Goal: Information Seeking & Learning: Learn about a topic

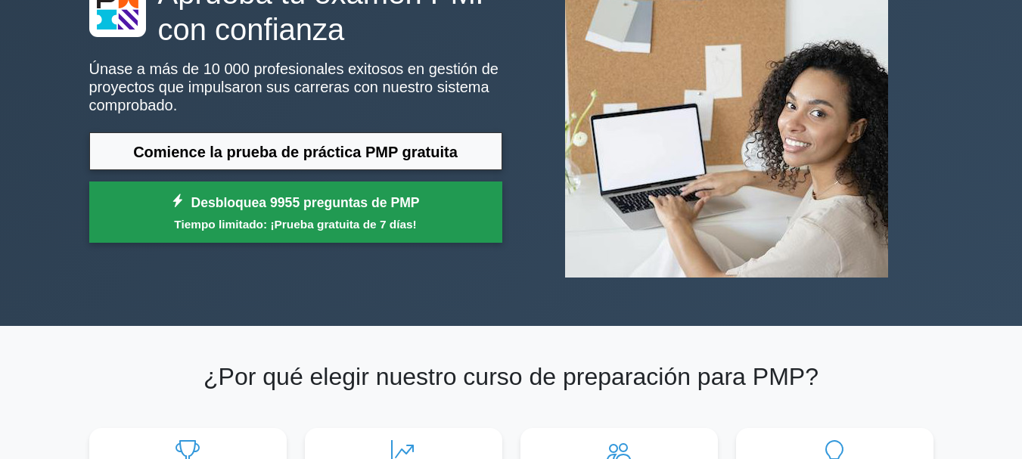
scroll to position [151, 0]
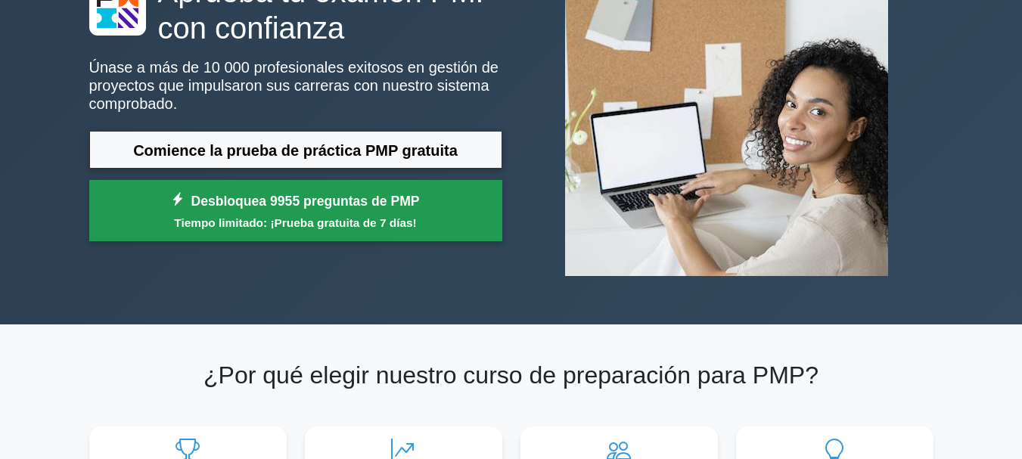
click at [313, 194] on font "Desbloquea 9955 preguntas de PMP" at bounding box center [305, 201] width 228 height 15
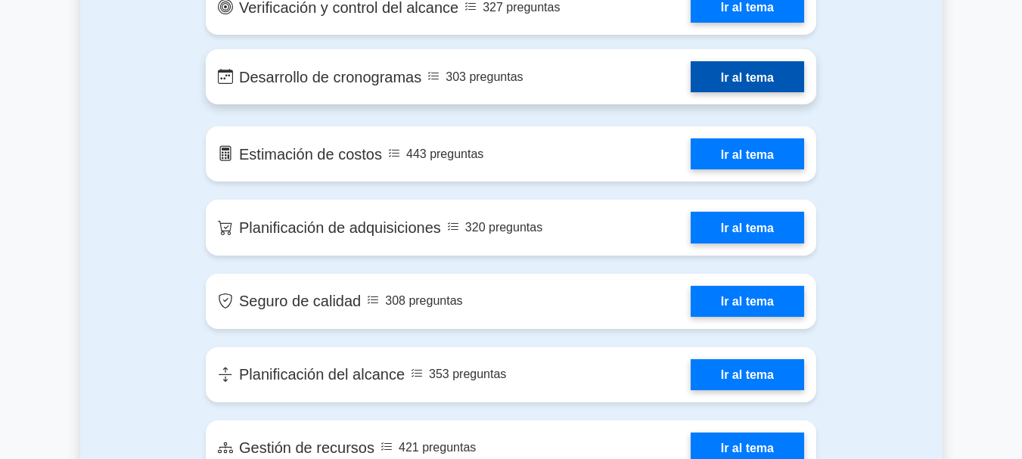
scroll to position [1675, 0]
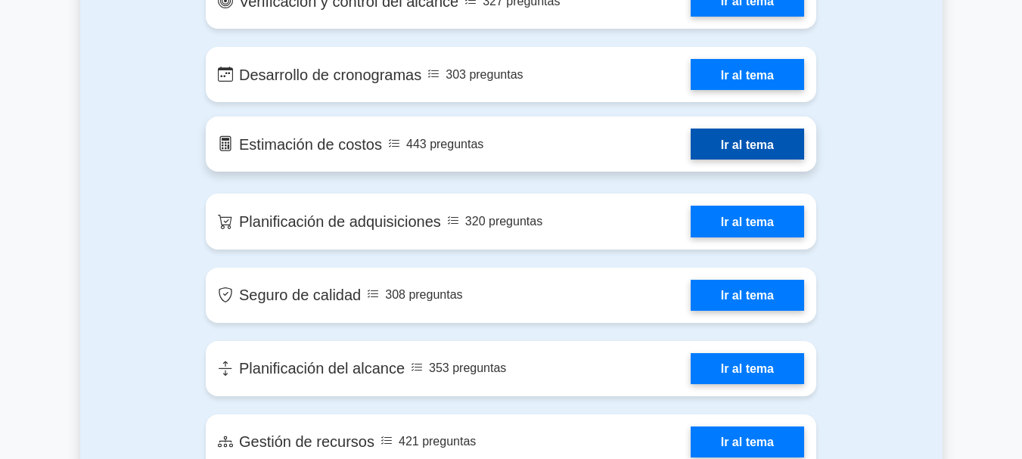
click at [759, 151] on link "Ir al tema" at bounding box center [747, 144] width 113 height 31
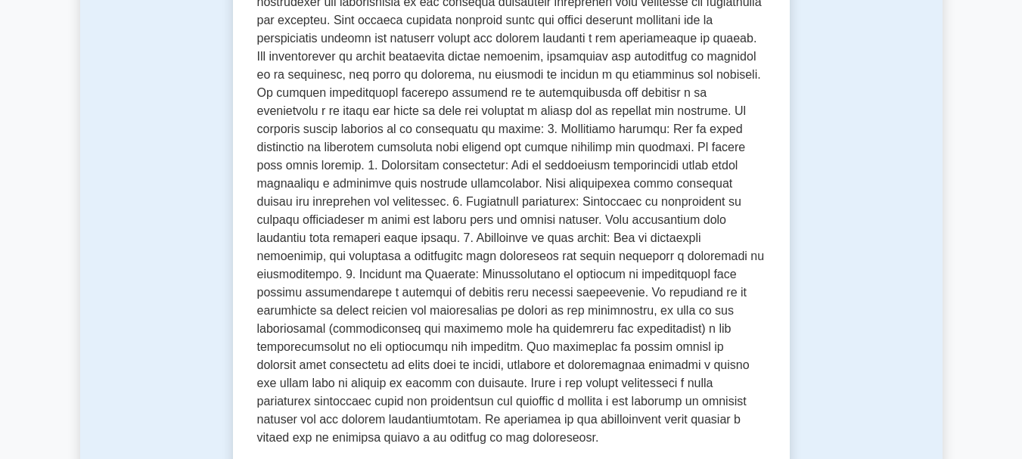
scroll to position [681, 0]
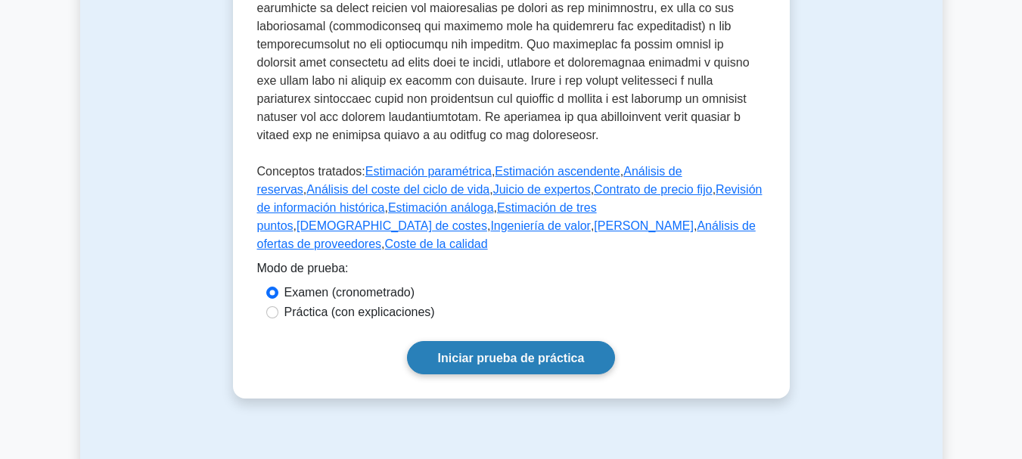
click at [543, 352] on font "Iniciar prueba de práctica" at bounding box center [511, 358] width 147 height 13
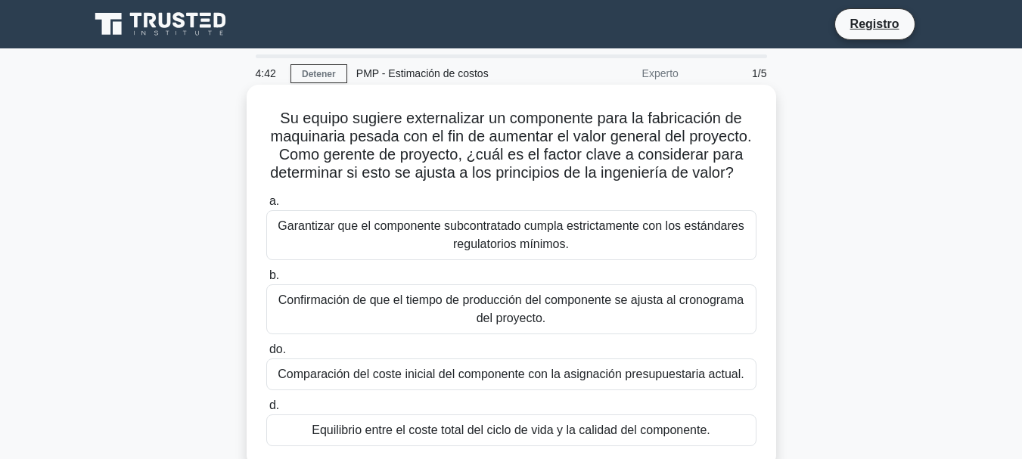
click at [694, 169] on font "Su equipo sugiere externalizar un componente para la fabricación de maquinaria …" at bounding box center [510, 145] width 481 height 71
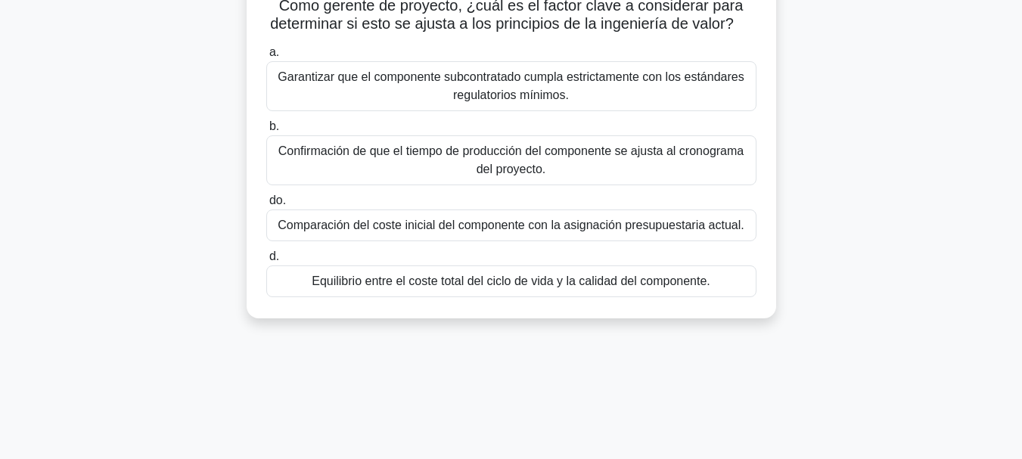
scroll to position [151, 0]
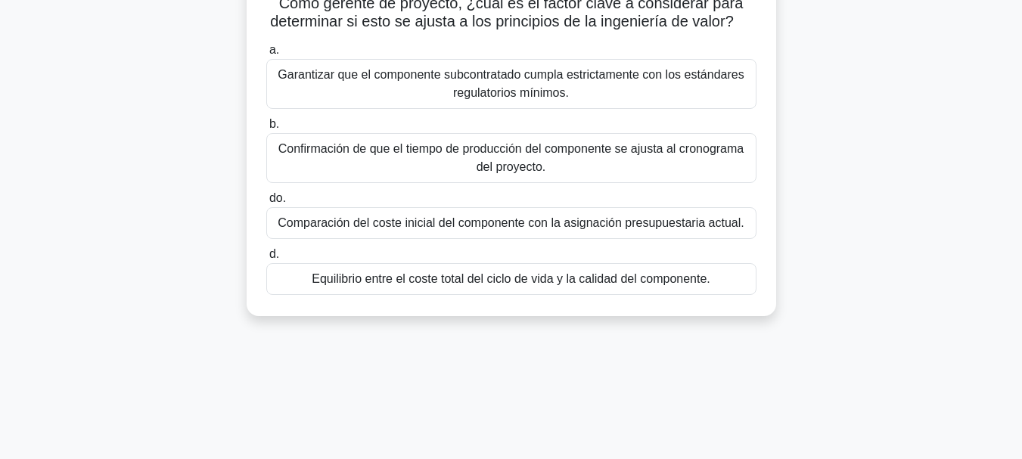
click at [521, 180] on div "Confirmación de que el tiempo de producción del componente se ajusta al cronogr…" at bounding box center [511, 158] width 490 height 50
click at [266, 129] on input "b. Confirmación de que el tiempo de producción del componente se ajusta al cron…" at bounding box center [266, 125] width 0 height 10
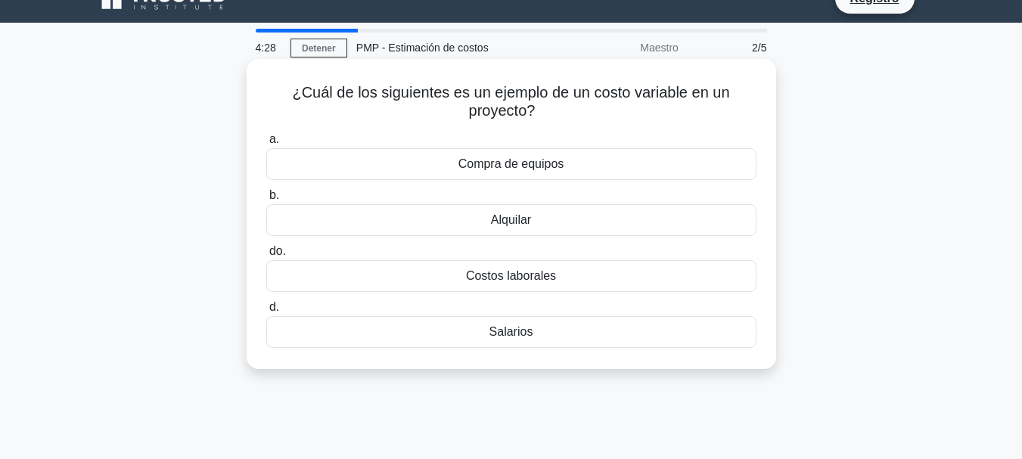
scroll to position [0, 0]
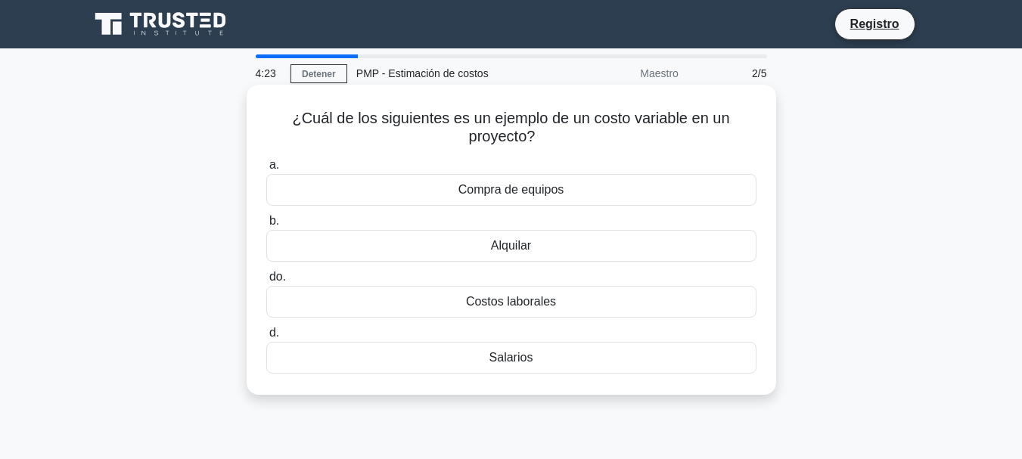
click at [567, 191] on div "Compra de equipos" at bounding box center [511, 190] width 490 height 32
click at [266, 170] on input "a. Compra de equipos" at bounding box center [266, 165] width 0 height 10
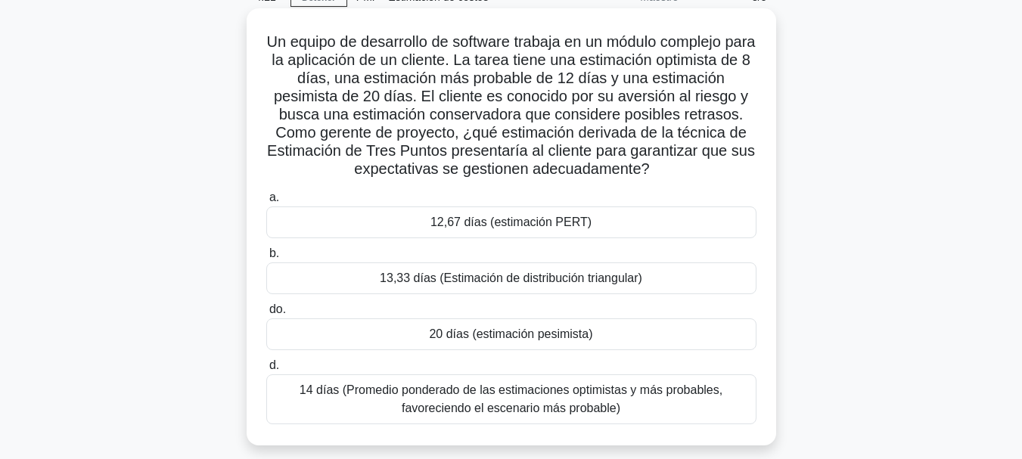
scroll to position [76, 0]
click at [548, 229] on font "12,67 días (estimación PERT)" at bounding box center [510, 222] width 161 height 13
click at [266, 203] on input "a. 12,67 días (estimación PERT)" at bounding box center [266, 199] width 0 height 10
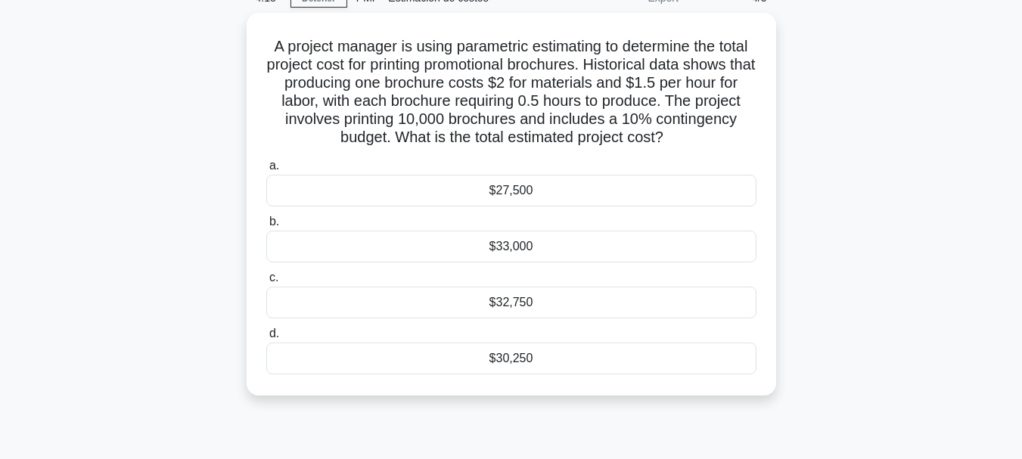
scroll to position [0, 0]
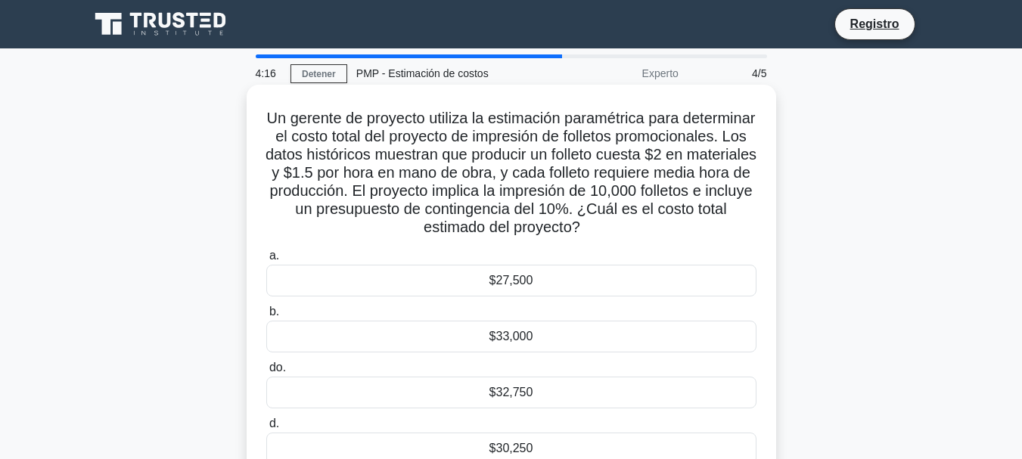
click at [526, 286] on font "$27,500" at bounding box center [511, 280] width 44 height 13
click at [266, 261] on input "a. $27,500" at bounding box center [266, 256] width 0 height 10
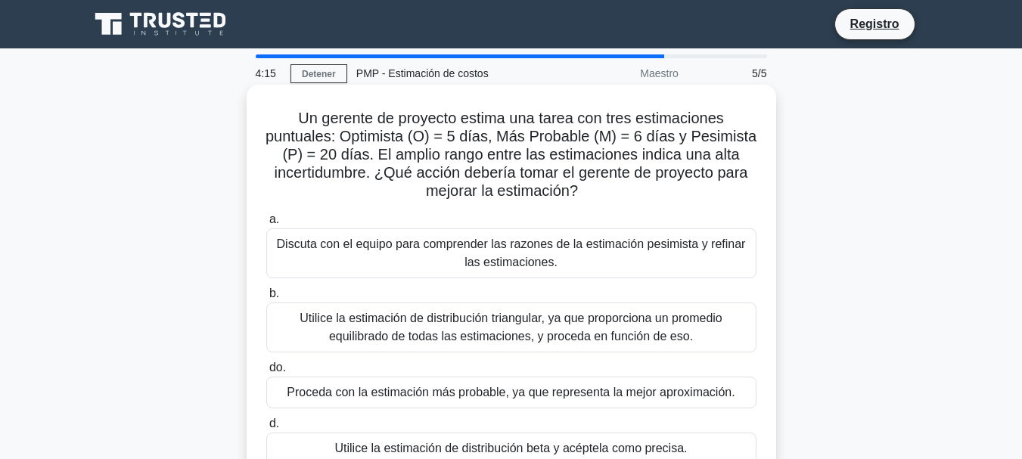
click at [540, 338] on font "Utilice la estimación de distribución triangular, ya que proporciona un promedi…" at bounding box center [511, 327] width 423 height 31
click at [266, 299] on input "b. Utilice la estimación de distribución triangular, ya que proporciona un prom…" at bounding box center [266, 294] width 0 height 10
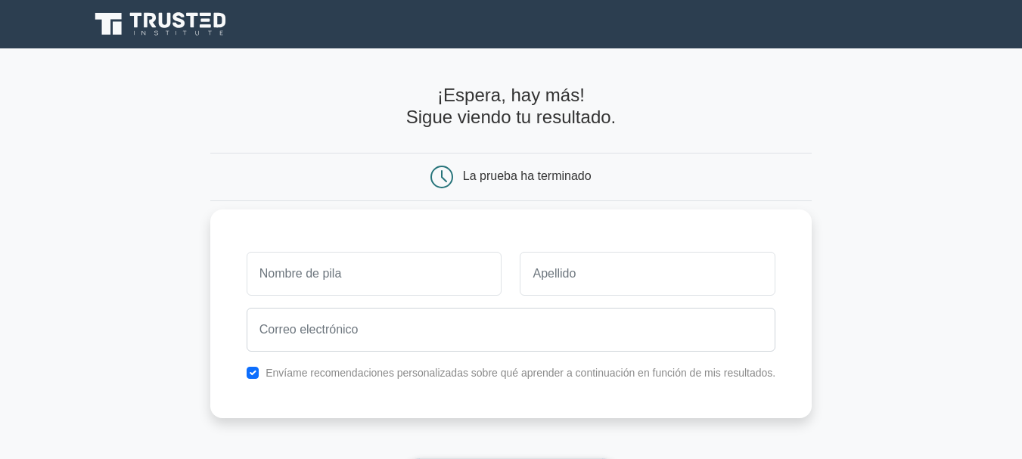
click at [374, 277] on input "text" at bounding box center [375, 274] width 256 height 44
click at [363, 281] on input "text" at bounding box center [375, 274] width 256 height 44
type input "jose"
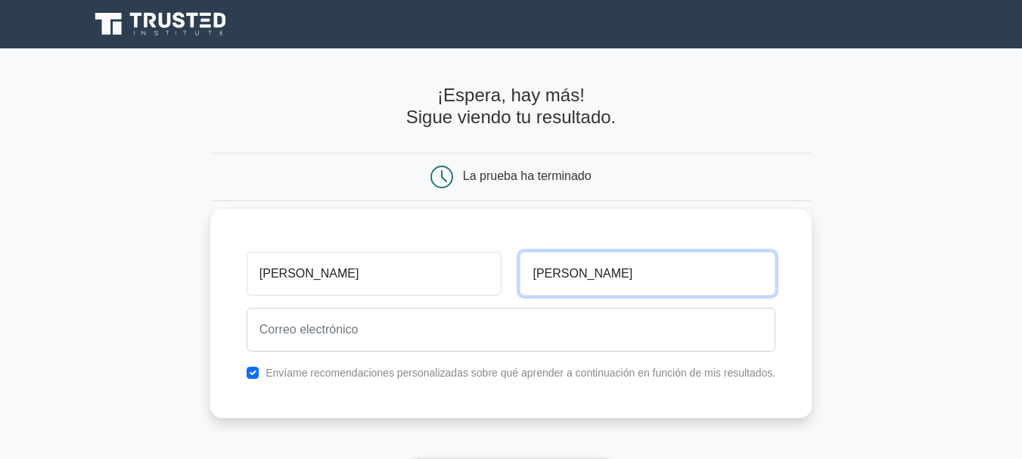
type input "luis"
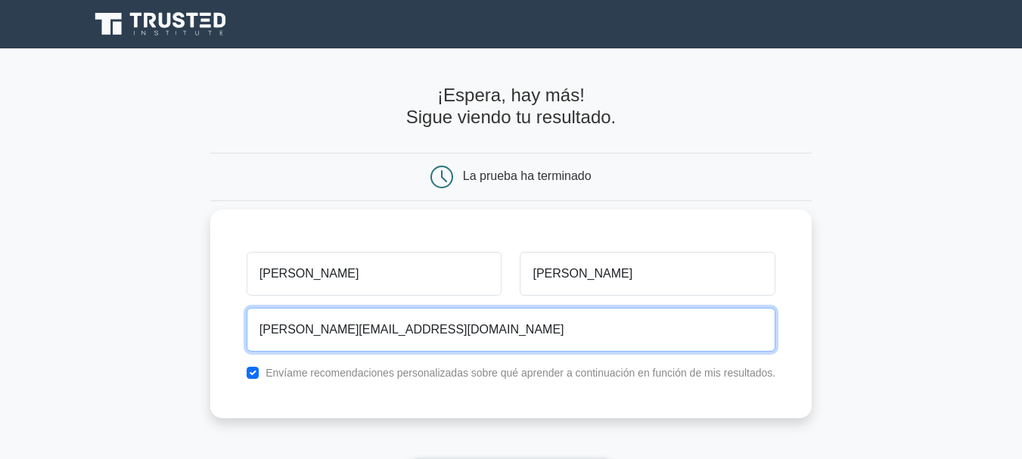
type input "byron.prueba@gmail.com"
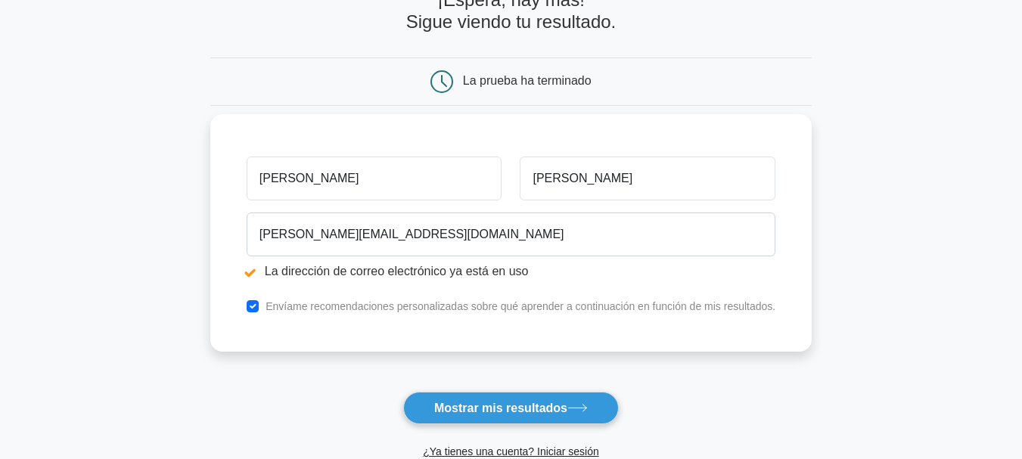
scroll to position [378, 0]
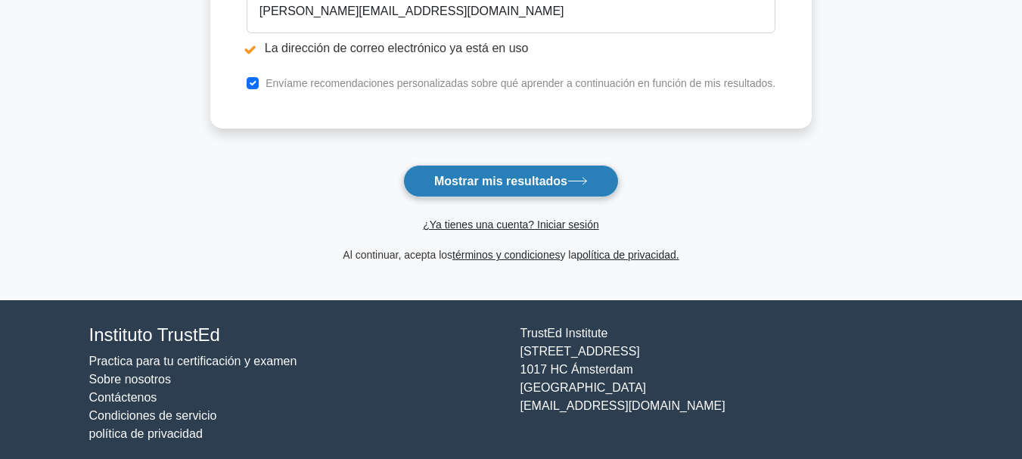
click at [518, 185] on font "Mostrar mis resultados" at bounding box center [500, 181] width 133 height 13
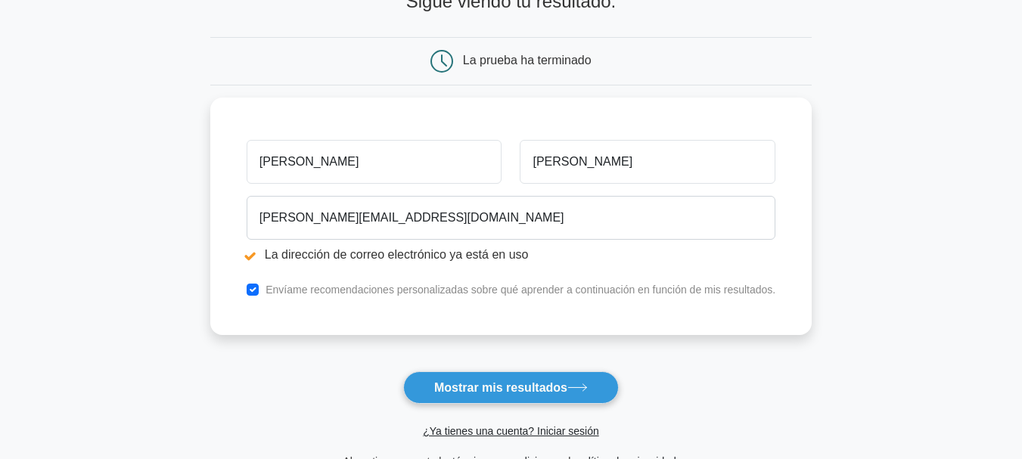
scroll to position [303, 0]
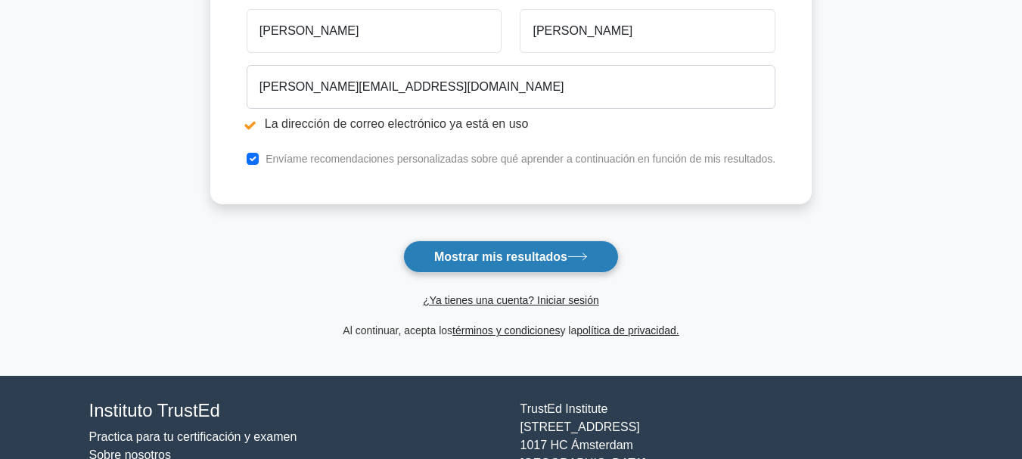
click at [567, 246] on button "Mostrar mis resultados" at bounding box center [511, 257] width 216 height 33
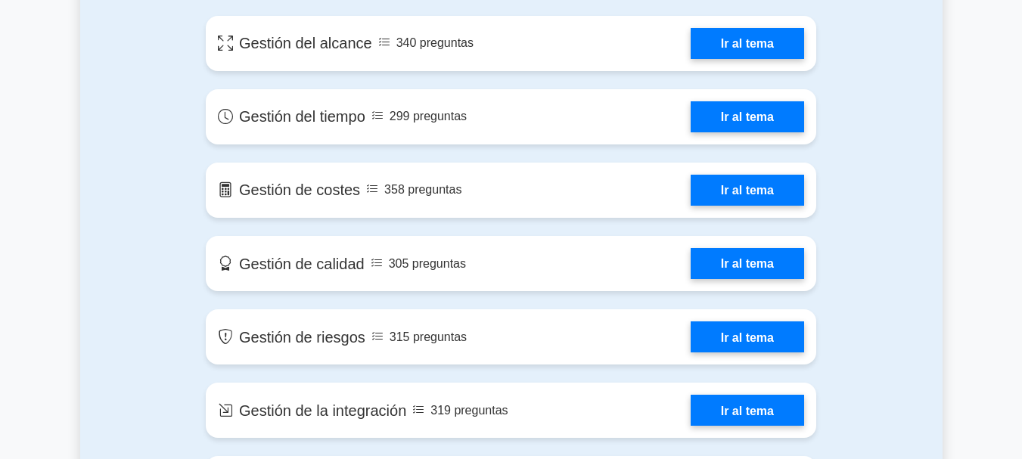
scroll to position [908, 0]
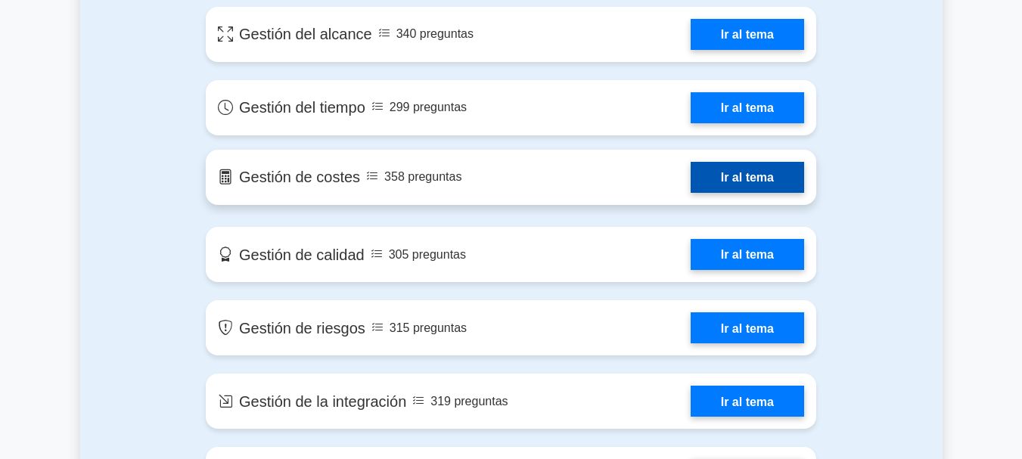
click at [691, 185] on link "Ir al tema" at bounding box center [747, 177] width 113 height 31
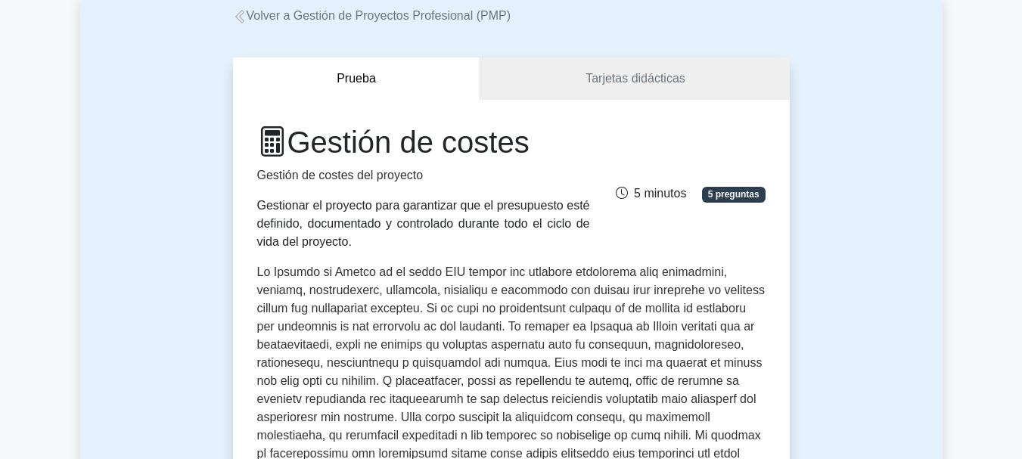
scroll to position [76, 0]
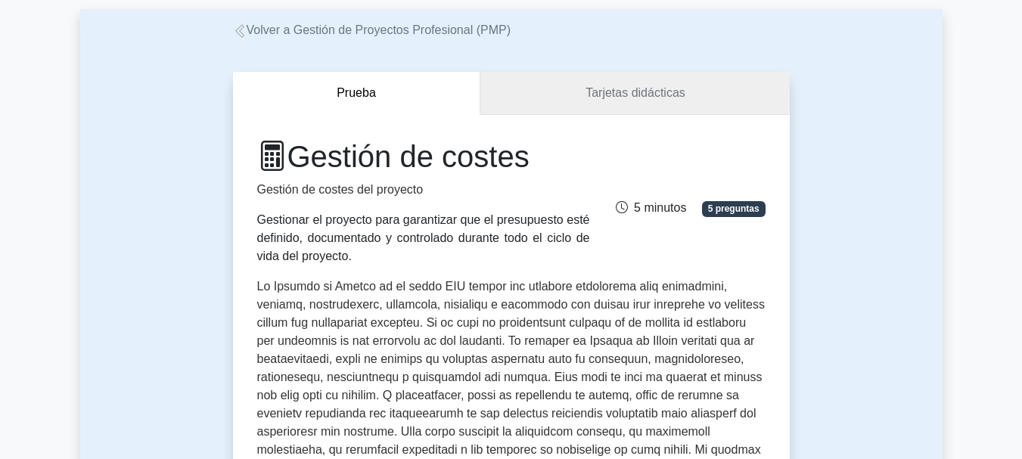
click at [614, 98] on font "Tarjetas didácticas" at bounding box center [635, 92] width 100 height 13
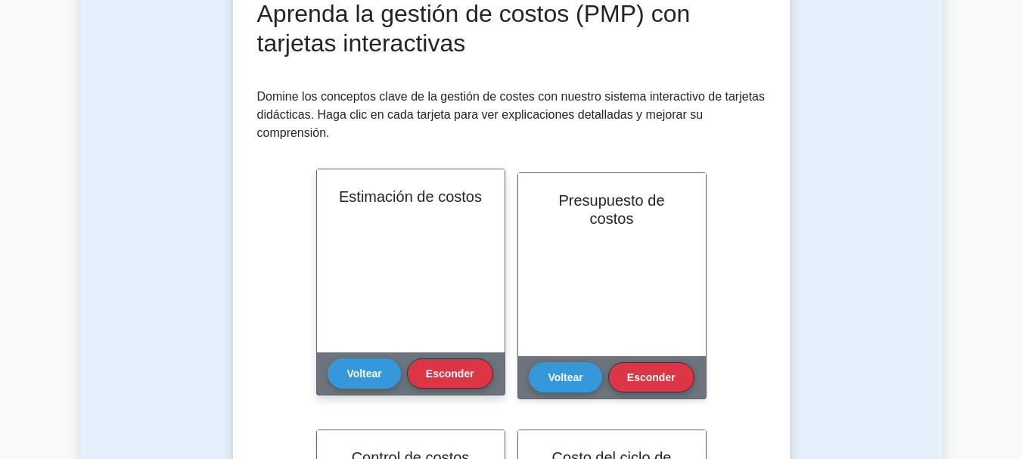
click at [446, 226] on div "Estimación de costos" at bounding box center [411, 260] width 188 height 183
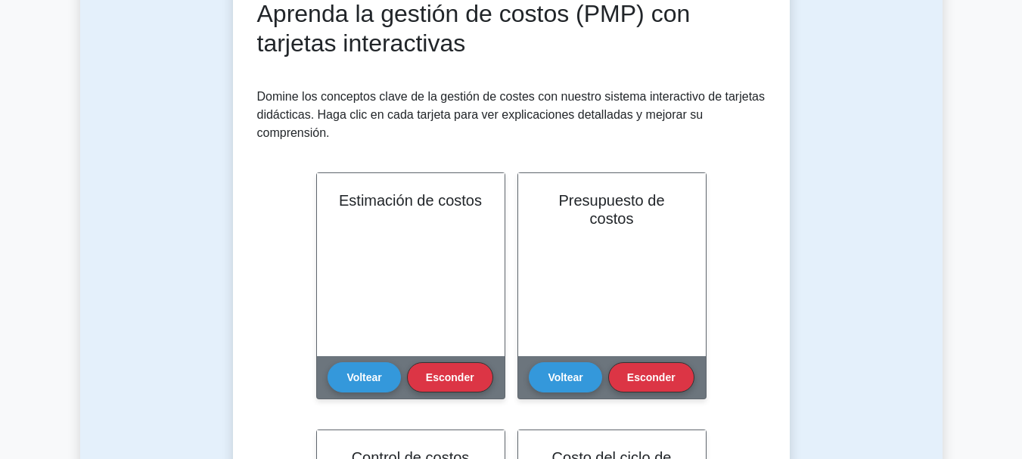
scroll to position [303, 0]
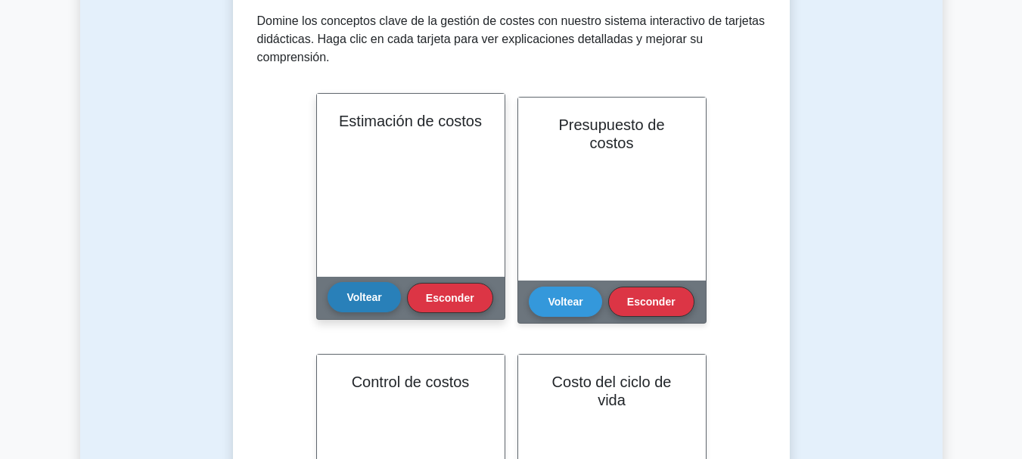
click at [368, 294] on font "Voltear" at bounding box center [363, 297] width 35 height 12
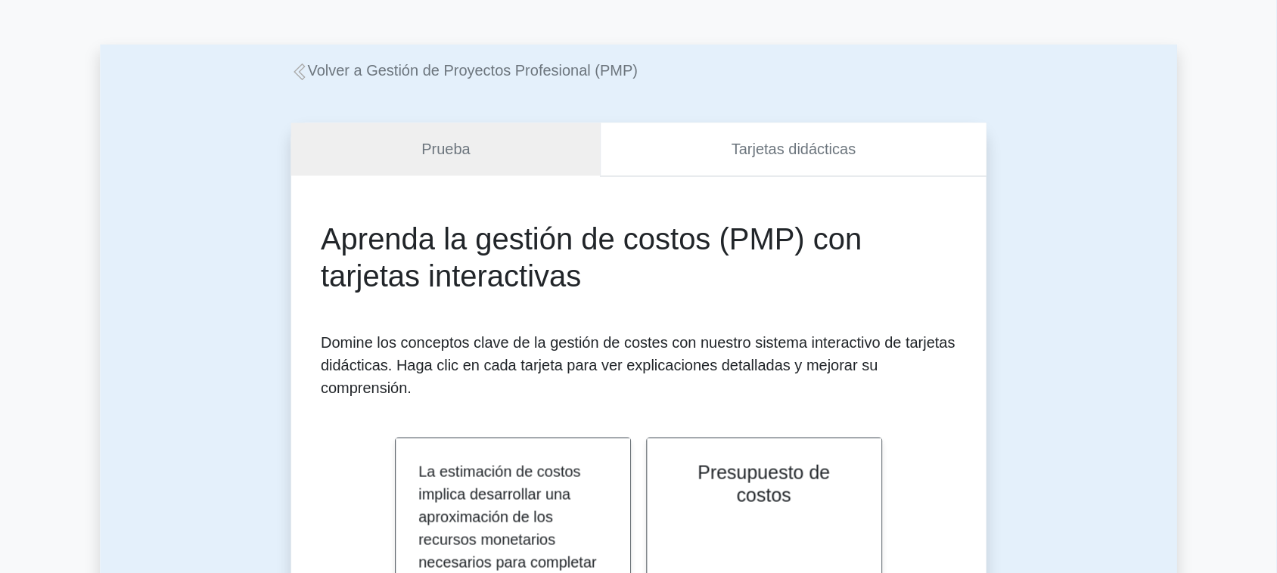
scroll to position [0, 0]
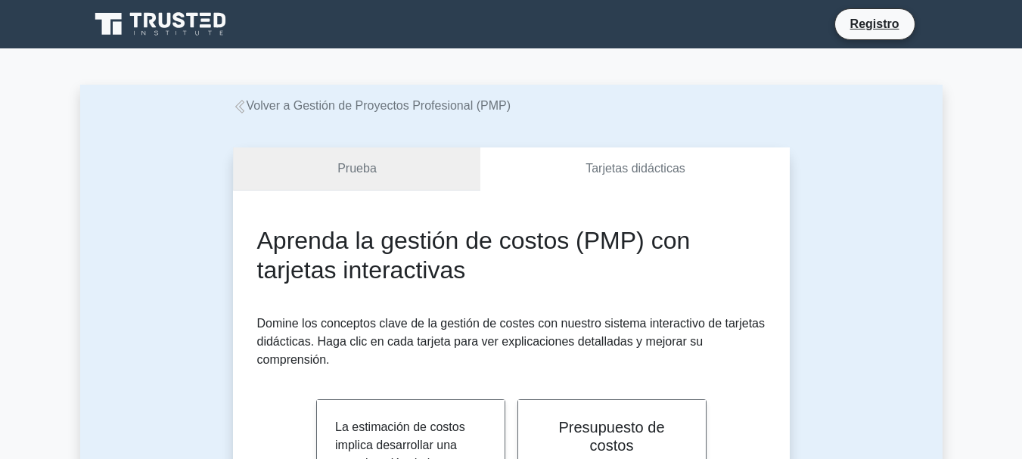
click at [422, 170] on link "Prueba" at bounding box center [357, 169] width 248 height 43
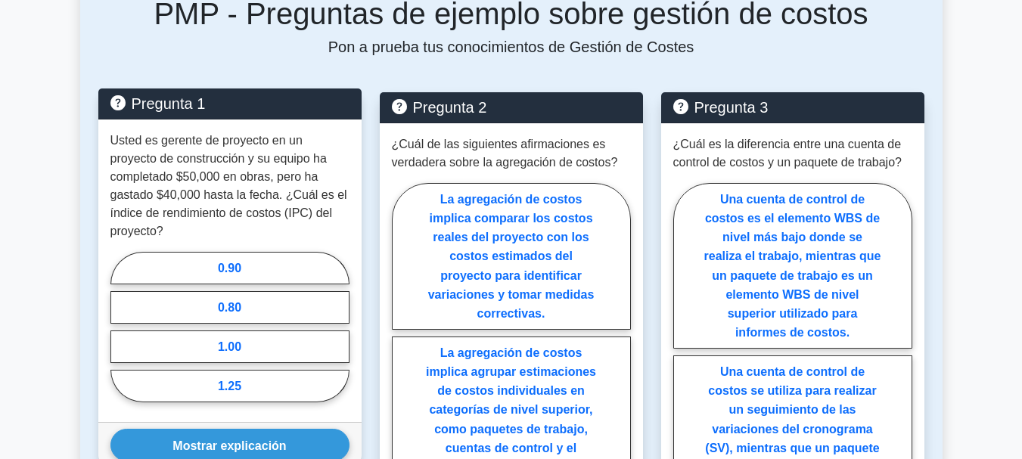
scroll to position [1135, 0]
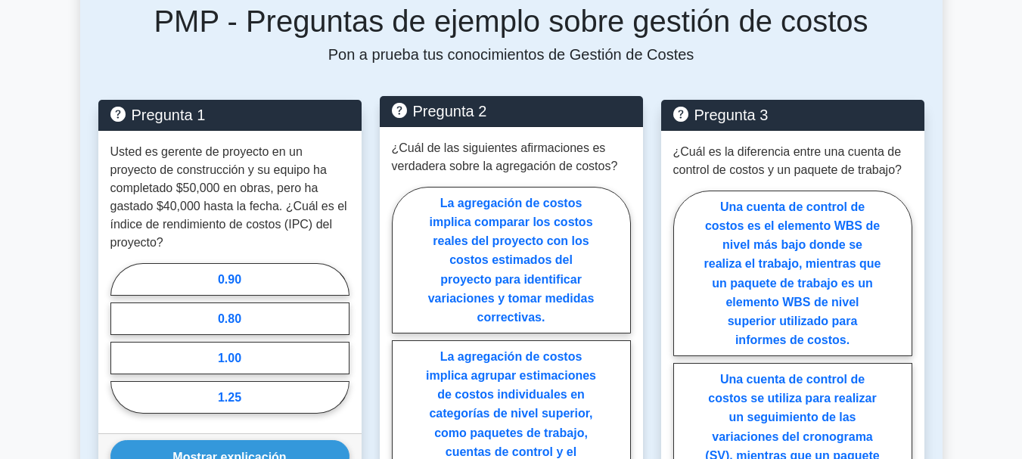
click at [486, 147] on font "¿Cuál de las siguientes afirmaciones es verdadera sobre la agregación de costos?" at bounding box center [505, 156] width 226 height 31
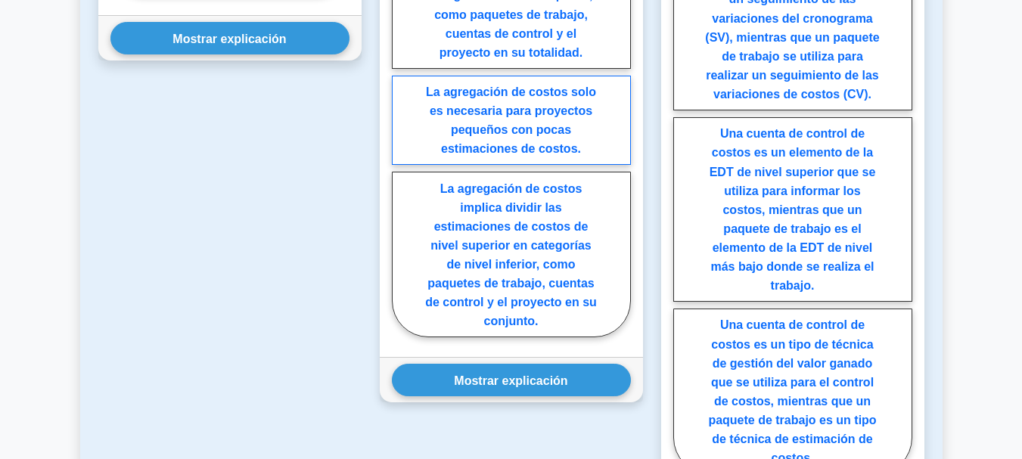
scroll to position [1588, 0]
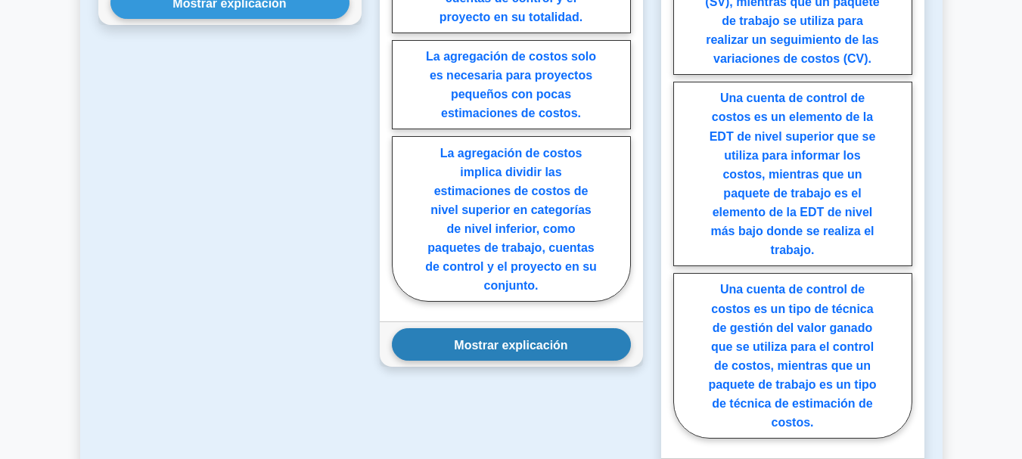
click at [523, 337] on button "Mostrar explicación" at bounding box center [511, 344] width 239 height 33
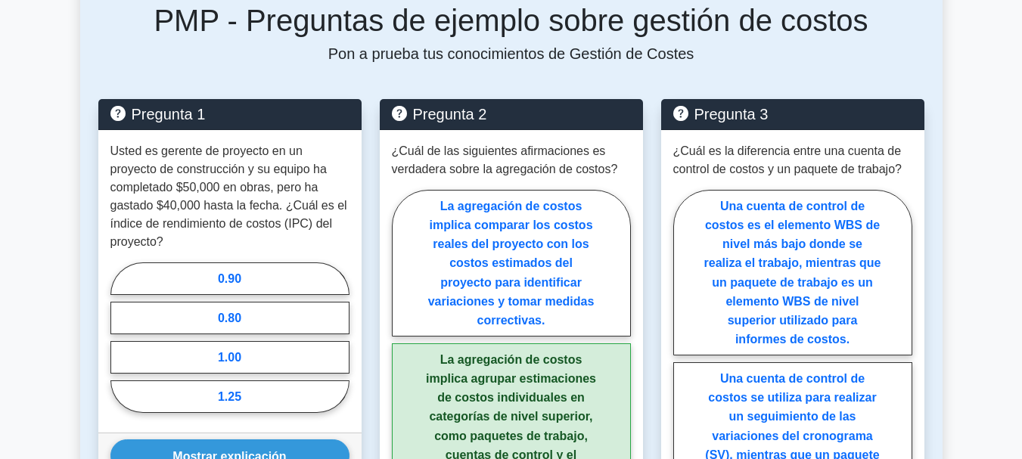
scroll to position [1135, 0]
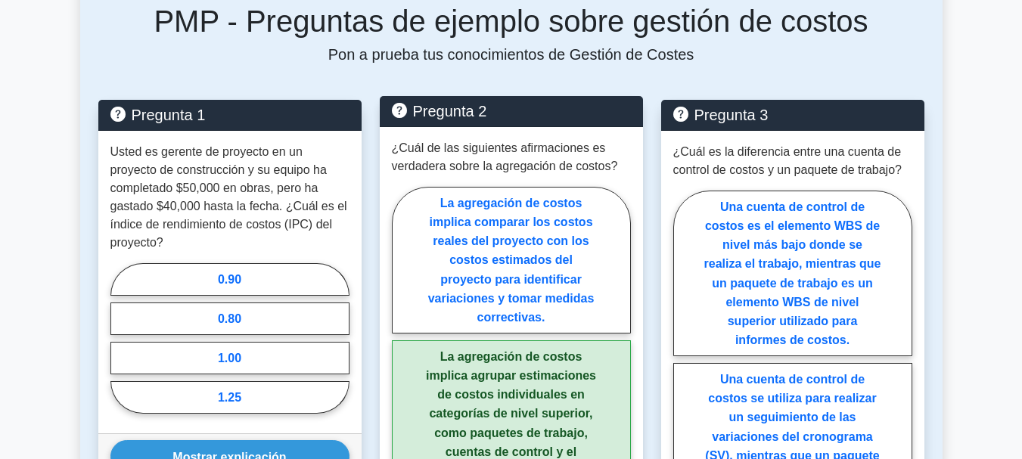
click at [489, 141] on font "¿Cuál de las siguientes afirmaciones es verdadera sobre la agregación de costos?" at bounding box center [505, 156] width 226 height 31
click at [488, 141] on font "¿Cuál de las siguientes afirmaciones es verdadera sobre la agregación de costos?" at bounding box center [505, 156] width 226 height 31
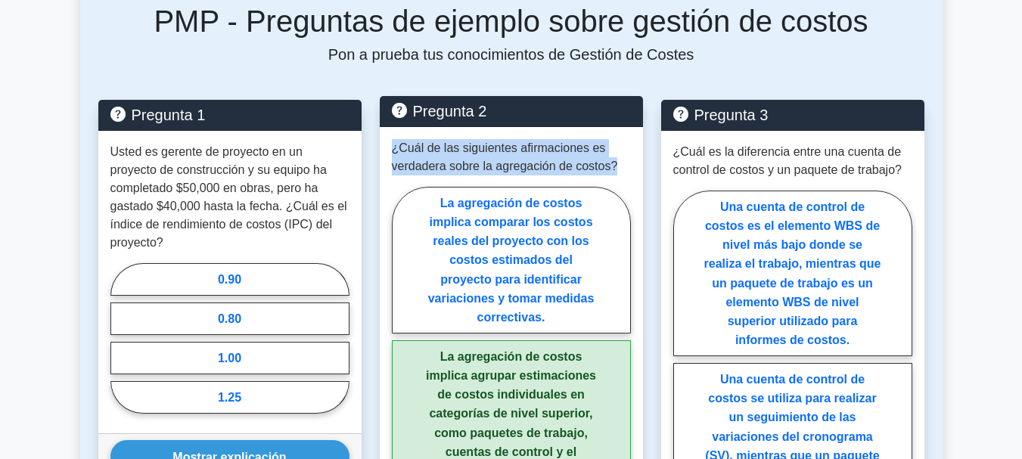
click at [488, 141] on font "¿Cuál de las siguientes afirmaciones es verdadera sobre la agregación de costos?" at bounding box center [505, 156] width 226 height 31
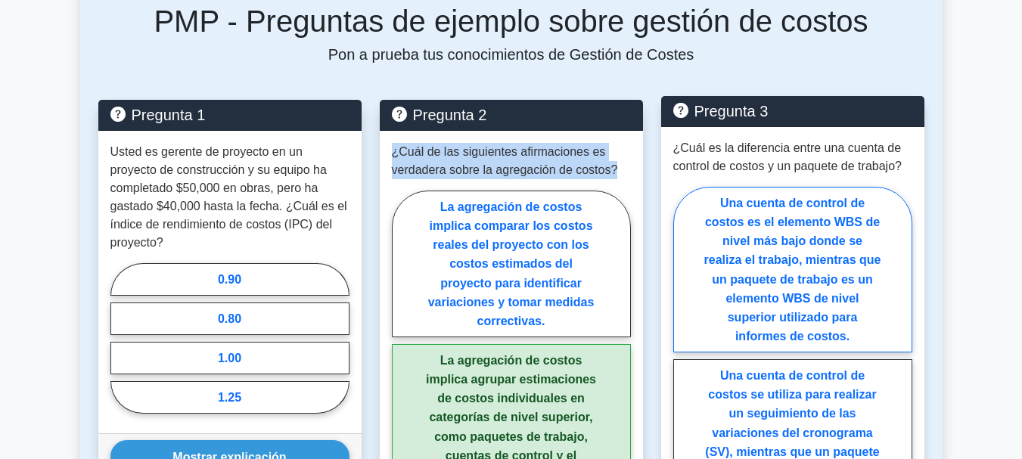
copy div "¿Cuál de las siguientes afirmaciones es verdadera sobre la agregación de costos?"
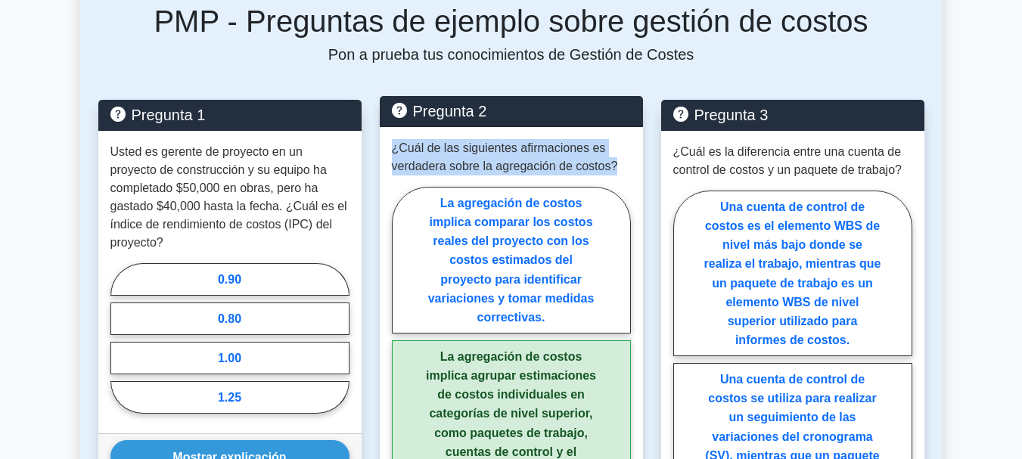
click at [391, 160] on div "¿Cuál de las siguientes afirmaciones es verdadera sobre la agregación de costos…" at bounding box center [511, 451] width 263 height 649
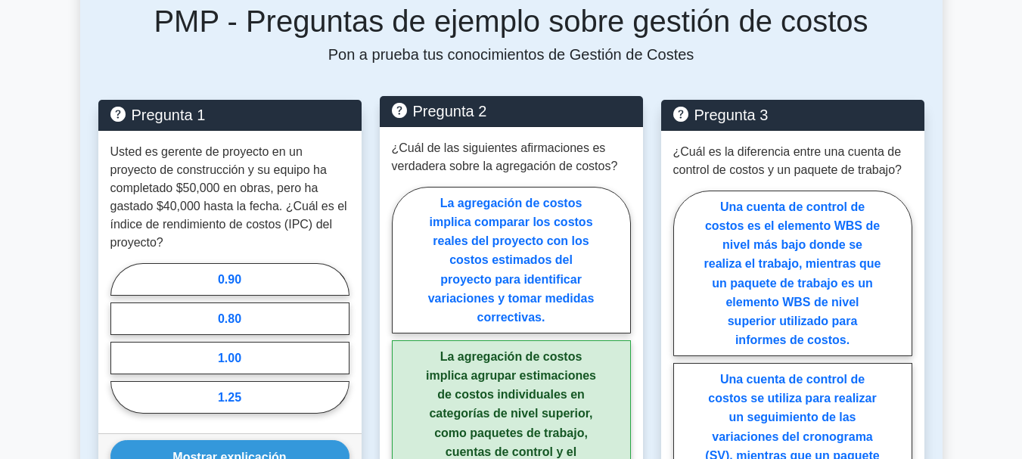
drag, startPoint x: 420, startPoint y: 175, endPoint x: 534, endPoint y: 381, distance: 236.0
drag, startPoint x: 432, startPoint y: 245, endPoint x: 395, endPoint y: 197, distance: 61.0
click at [395, 197] on label "La agregación de costos implica comparar los costos reales del proyecto con los…" at bounding box center [511, 260] width 239 height 147
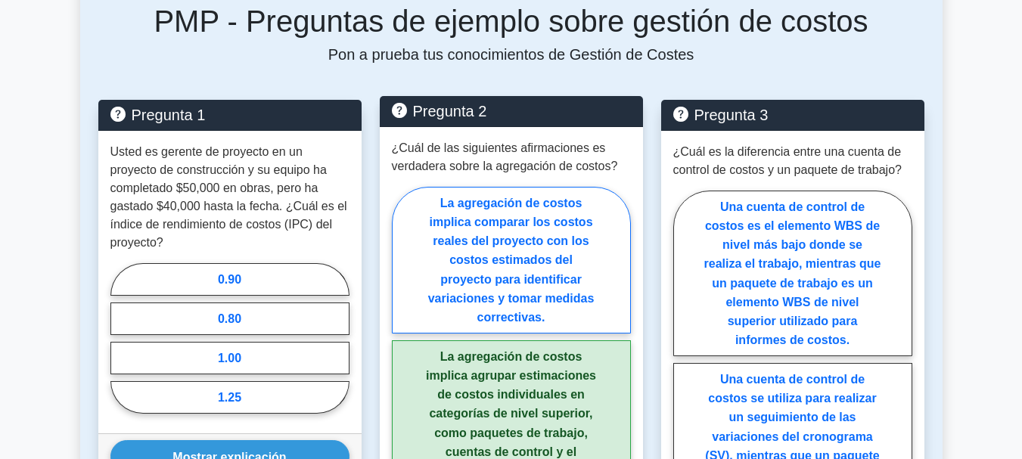
radio input "true"
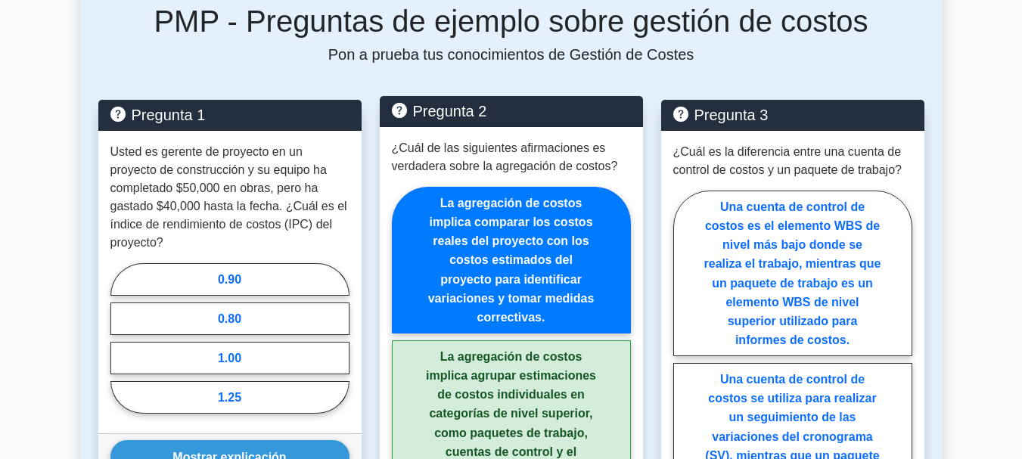
scroll to position [1139, 0]
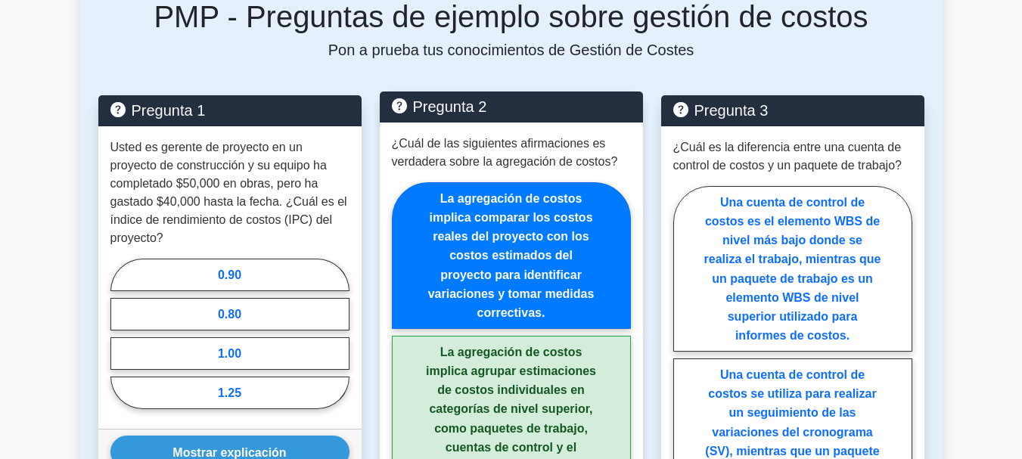
drag, startPoint x: 495, startPoint y: 255, endPoint x: 446, endPoint y: 237, distance: 53.1
click at [446, 237] on label "La agregación de costos implica comparar los costos reales del proyecto con los…" at bounding box center [511, 255] width 239 height 147
click at [445, 223] on font "La agregación de costos implica comparar los costos reales del proyecto con los…" at bounding box center [511, 255] width 166 height 127
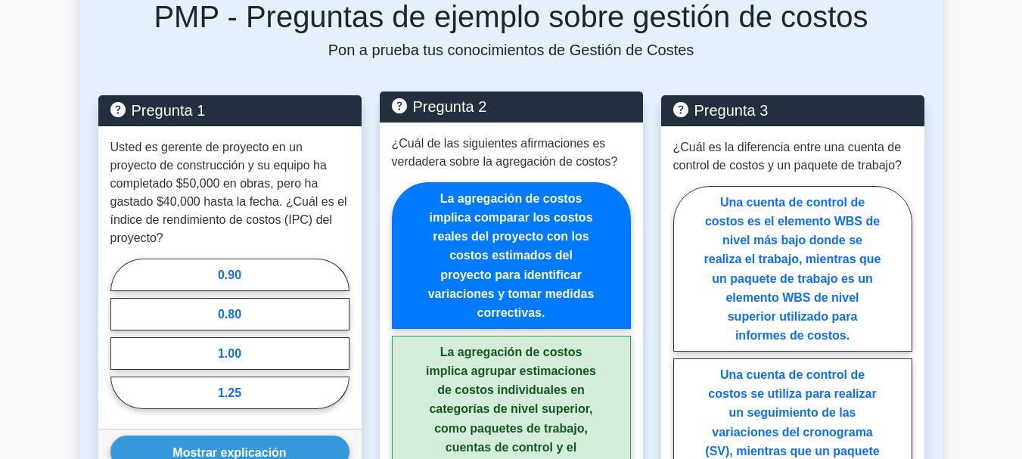
click at [445, 223] on font "La agregación de costos implica comparar los costos reales del proyecto con los…" at bounding box center [511, 255] width 166 height 127
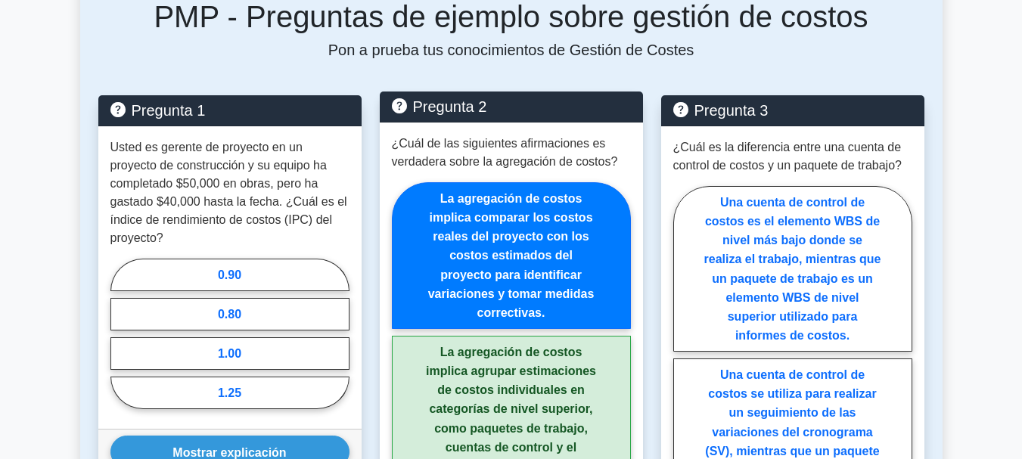
drag, startPoint x: 443, startPoint y: 176, endPoint x: 554, endPoint y: 274, distance: 148.5
click at [562, 291] on label "La agregación de costos implica comparar los costos reales del proyecto con los…" at bounding box center [511, 255] width 239 height 147
drag, startPoint x: 536, startPoint y: 258, endPoint x: 454, endPoint y: 235, distance: 85.5
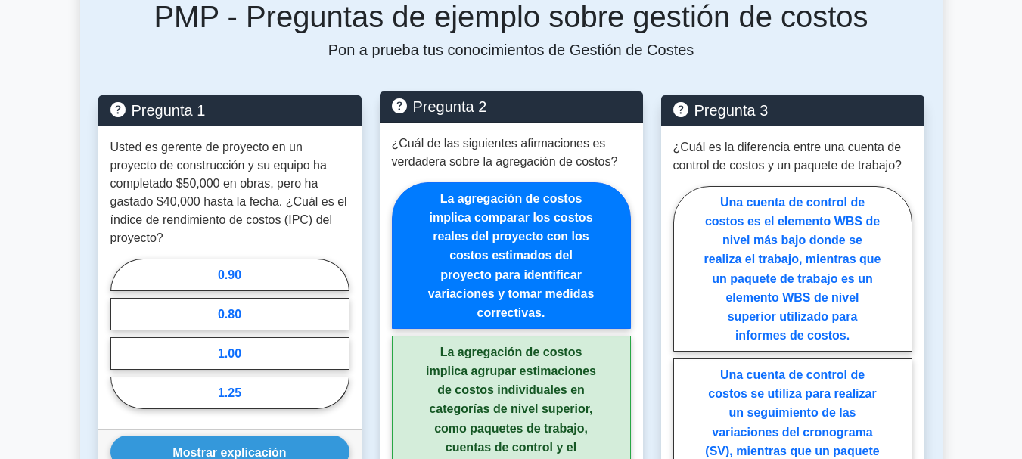
click at [454, 235] on font "La agregación de costos implica comparar los costos reales del proyecto con los…" at bounding box center [511, 255] width 166 height 127
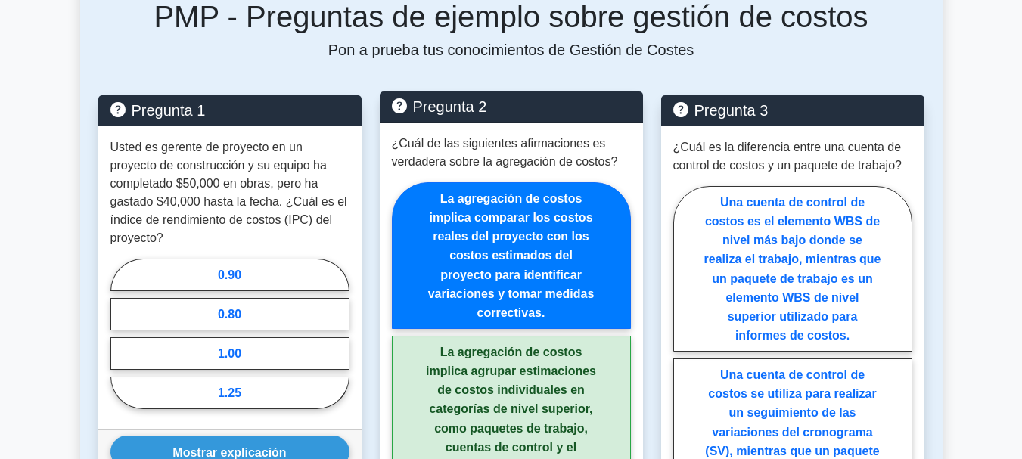
click at [454, 235] on font "La agregación de costos implica comparar los costos reales del proyecto con los…" at bounding box center [511, 255] width 166 height 127
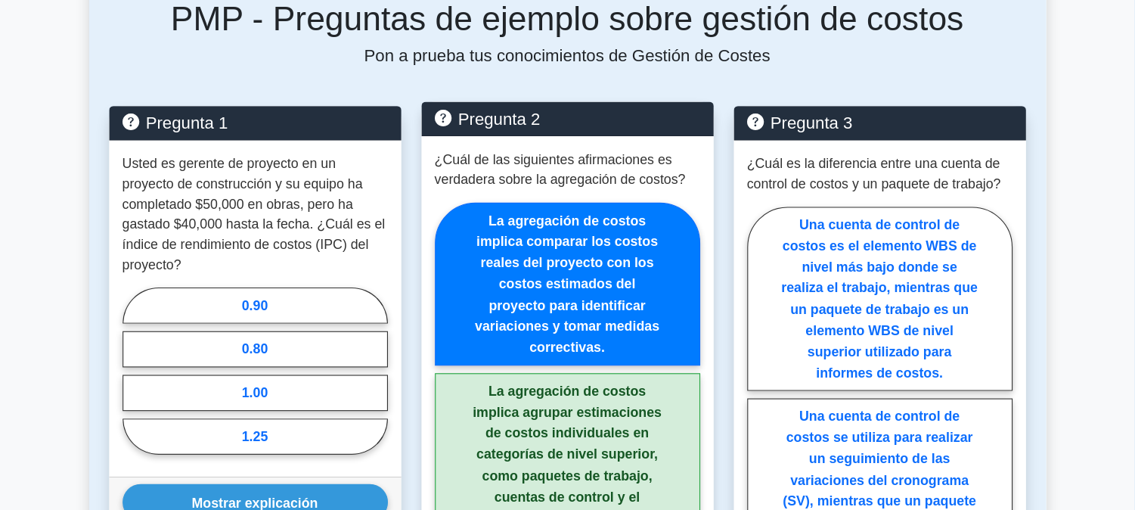
scroll to position [1138, 0]
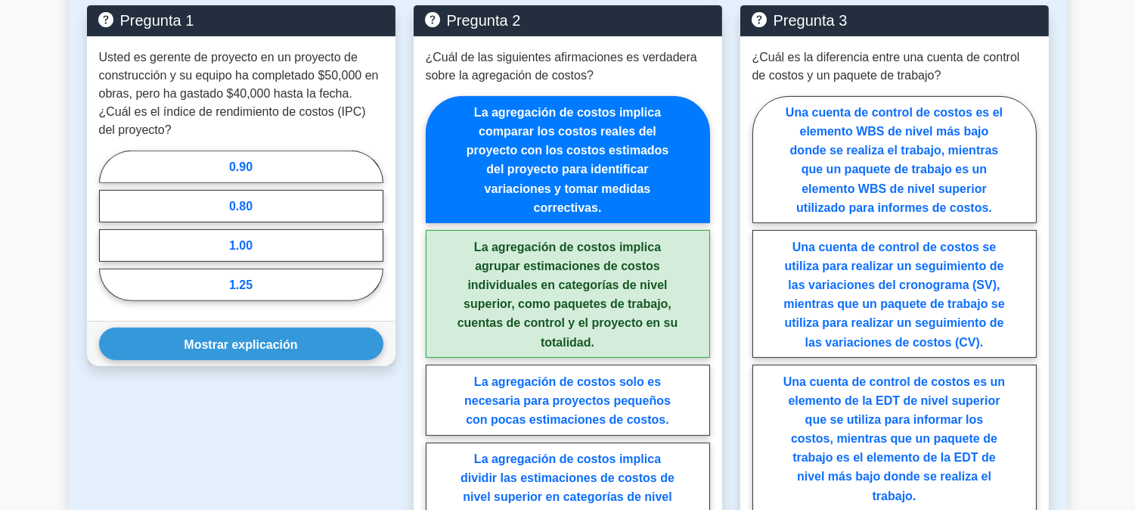
click at [1021, 225] on main "Volver a Gestión de Proyectos Profesional (PMP) Prueba Tarjetas didácticas Gest…" at bounding box center [567, 376] width 1135 height 2933
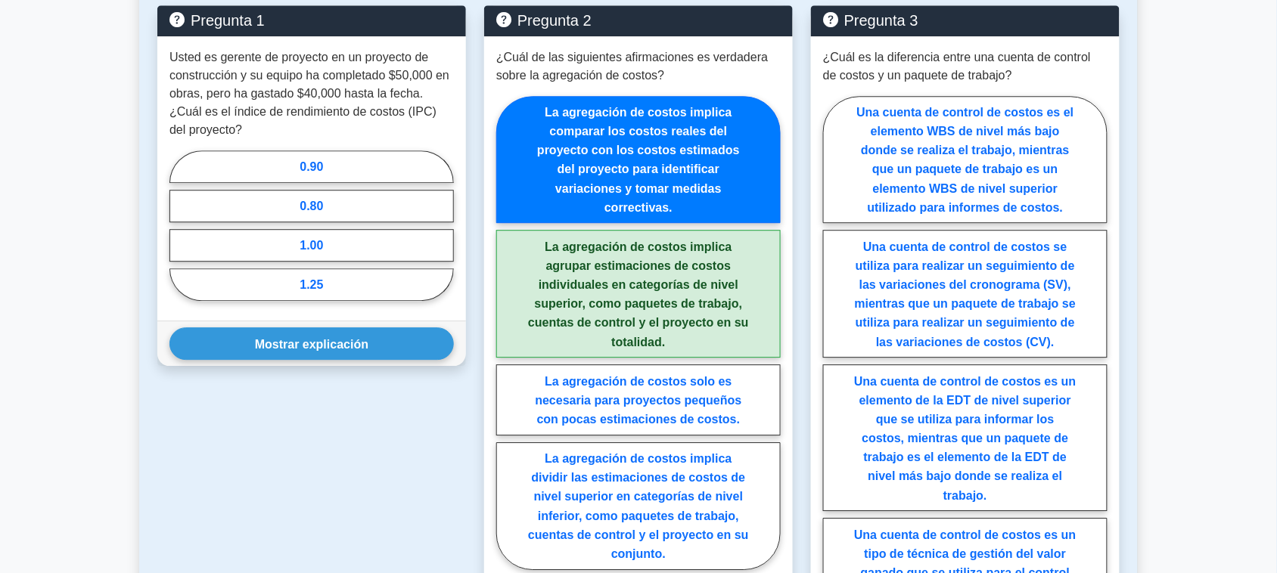
click at [1021, 257] on main "Volver a Gestión de Proyectos Profesional (PMP) Prueba Tarjetas didácticas Gest…" at bounding box center [638, 376] width 1277 height 2933
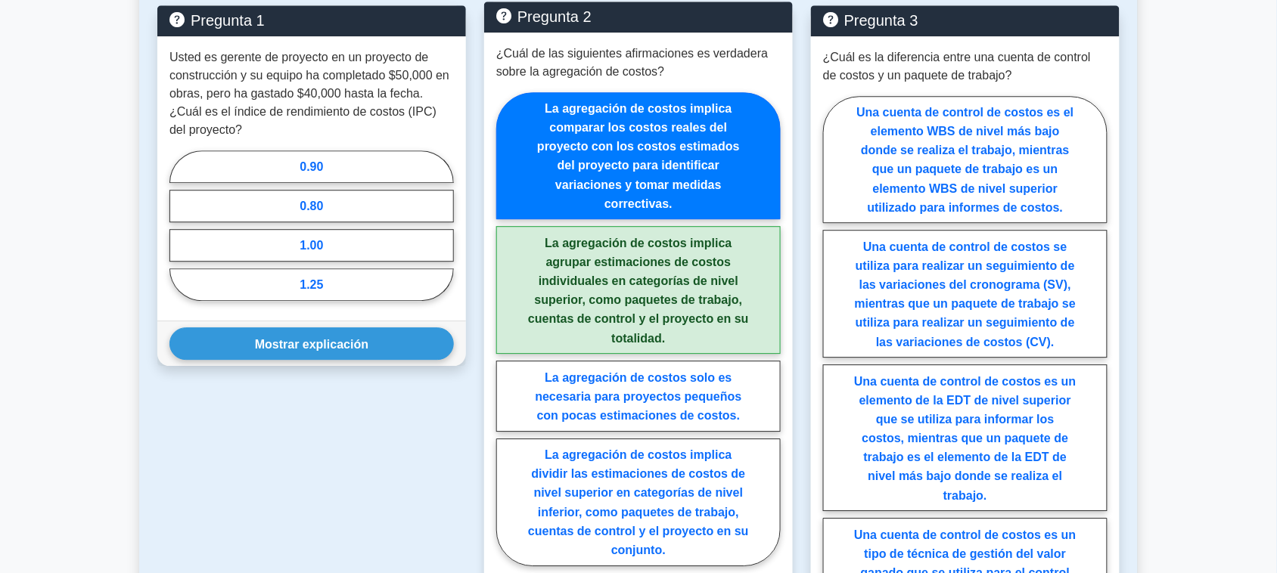
click at [743, 54] on p "¿Cuál de las siguientes afirmaciones es verdadera sobre la agregación de costos?" at bounding box center [638, 63] width 284 height 36
click at [692, 244] on font "La agregación de costos implica agrupar estimaciones de costos individuales en …" at bounding box center [638, 291] width 221 height 108
click at [506, 328] on input "La agregación de costos implica agrupar estimaciones de costos individuales en …" at bounding box center [501, 333] width 10 height 10
radio input "true"
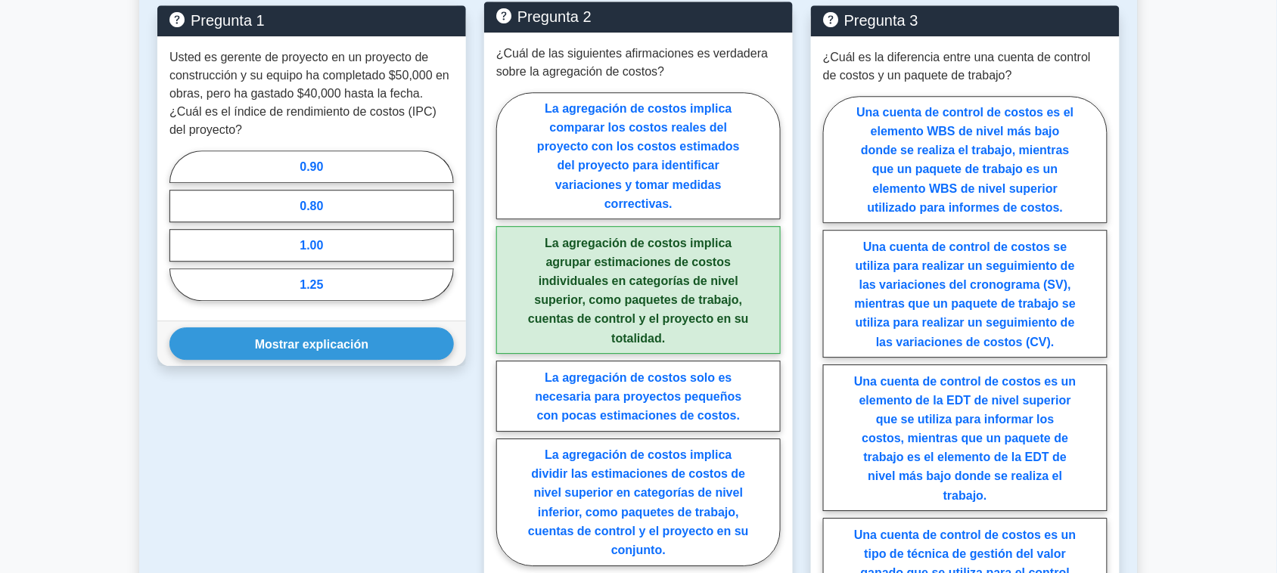
click at [679, 289] on font "La agregación de costos implica agrupar estimaciones de costos individuales en …" at bounding box center [638, 291] width 221 height 108
click at [506, 328] on input "La agregación de costos implica agrupar estimaciones de costos individuales en …" at bounding box center [501, 333] width 10 height 10
click at [679, 289] on font "La agregación de costos implica agrupar estimaciones de costos individuales en …" at bounding box center [638, 291] width 221 height 108
click at [506, 328] on input "La agregación de costos implica agrupar estimaciones de costos individuales en …" at bounding box center [501, 333] width 10 height 10
click at [679, 289] on font "La agregación de costos implica agrupar estimaciones de costos individuales en …" at bounding box center [638, 291] width 221 height 108
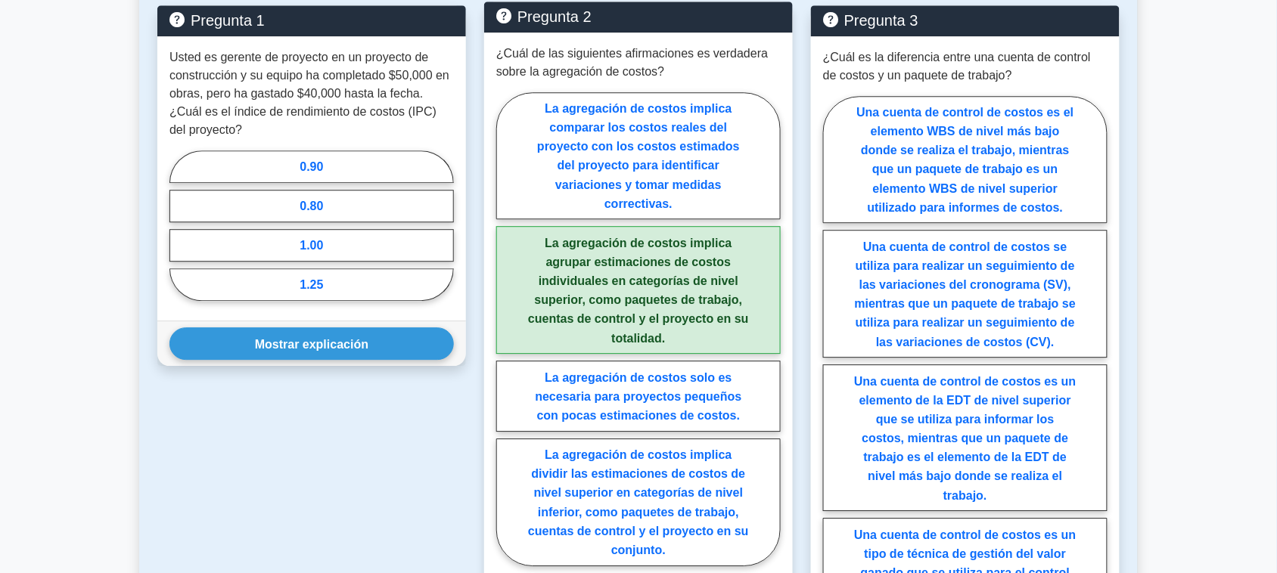
click at [506, 328] on input "La agregación de costos implica agrupar estimaciones de costos individuales en …" at bounding box center [501, 333] width 10 height 10
click at [545, 102] on font "La agregación de costos implica comparar los costos reales del proyecto con los…" at bounding box center [638, 156] width 203 height 108
click at [506, 328] on input "La agregación de costos implica comparar los costos reales del proyecto con los…" at bounding box center [501, 333] width 10 height 10
radio input "true"
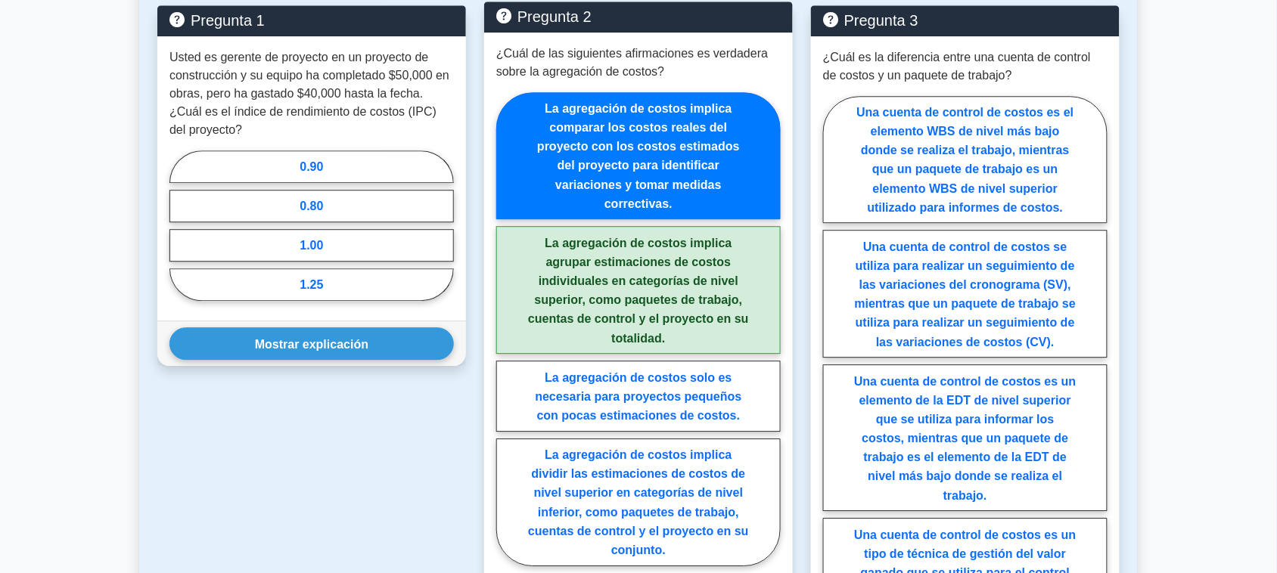
drag, startPoint x: 545, startPoint y: 95, endPoint x: 495, endPoint y: 189, distance: 106.6
click at [495, 189] on div "¿Cuál de las siguientes afirmaciones es verdadera sobre la agregación de costos…" at bounding box center [638, 310] width 309 height 554
click at [609, 251] on font "La agregación de costos implica agrupar estimaciones de costos individuales en …" at bounding box center [638, 291] width 221 height 108
click at [506, 328] on input "La agregación de costos implica agrupar estimaciones de costos individuales en …" at bounding box center [501, 333] width 10 height 10
radio input "true"
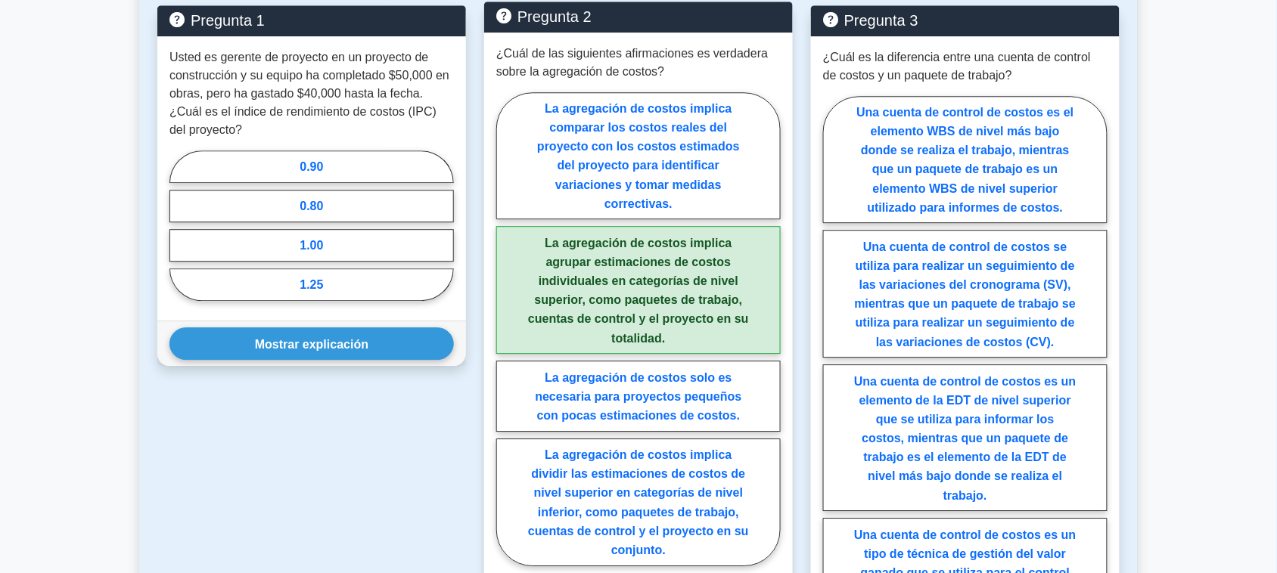
click at [609, 251] on font "La agregación de costos implica agrupar estimaciones de costos individuales en …" at bounding box center [638, 291] width 221 height 108
click at [506, 328] on input "La agregación de costos implica agrupar estimaciones de costos individuales en …" at bounding box center [501, 333] width 10 height 10
drag, startPoint x: 545, startPoint y: 85, endPoint x: 697, endPoint y: 398, distance: 347.4
click at [697, 398] on div "La agregación de costos implica comparar los costos reales del proyecto con los…" at bounding box center [638, 333] width 284 height 481
click at [643, 47] on font "¿Cuál de las siguientes afirmaciones es verdadera sobre la agregación de costos?" at bounding box center [632, 62] width 272 height 31
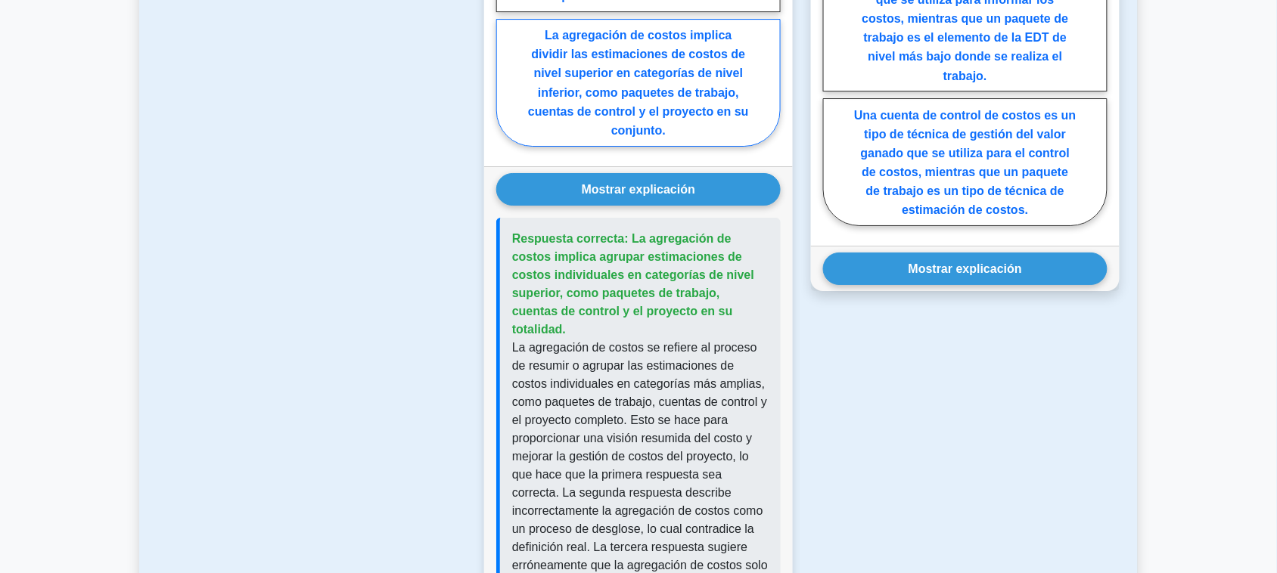
scroll to position [1517, 0]
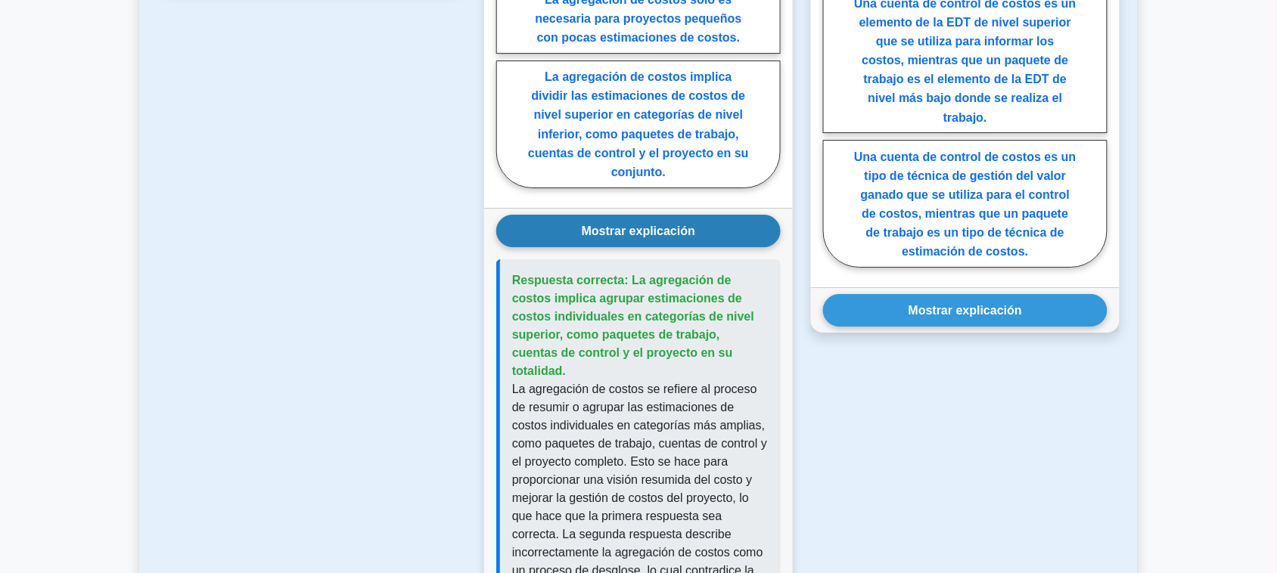
click at [660, 225] on font "Mostrar explicación" at bounding box center [638, 231] width 113 height 13
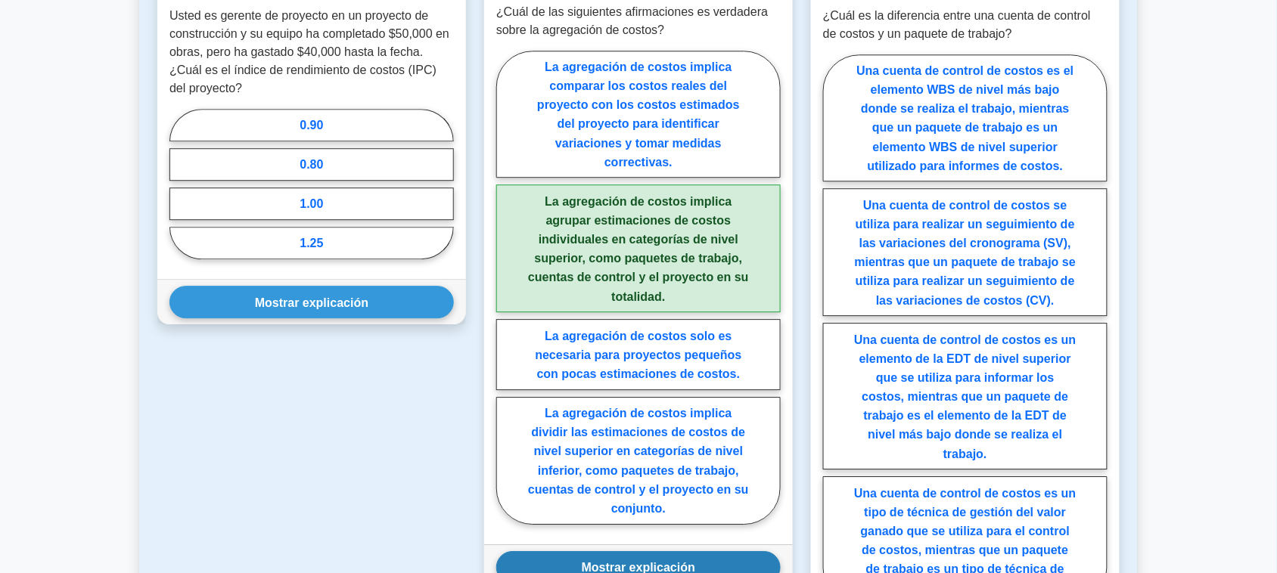
scroll to position [1138, 0]
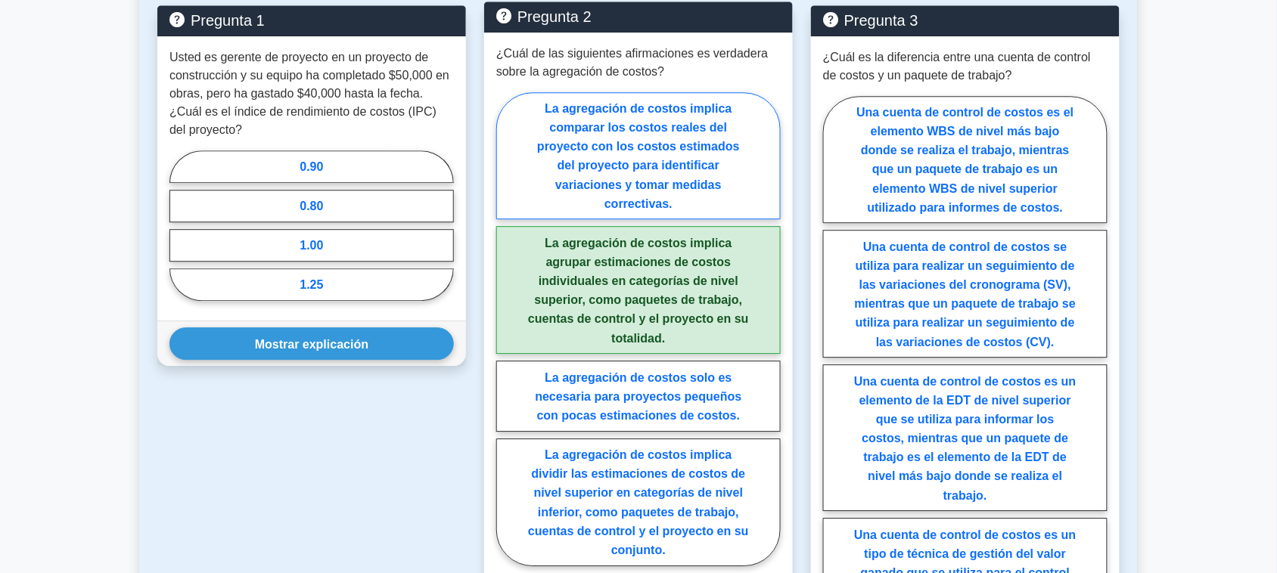
click at [620, 197] on font "La agregación de costos implica comparar los costos reales del proyecto con los…" at bounding box center [638, 156] width 203 height 108
click at [506, 328] on input "La agregación de costos implica comparar los costos reales del proyecto con los…" at bounding box center [501, 333] width 10 height 10
radio input "true"
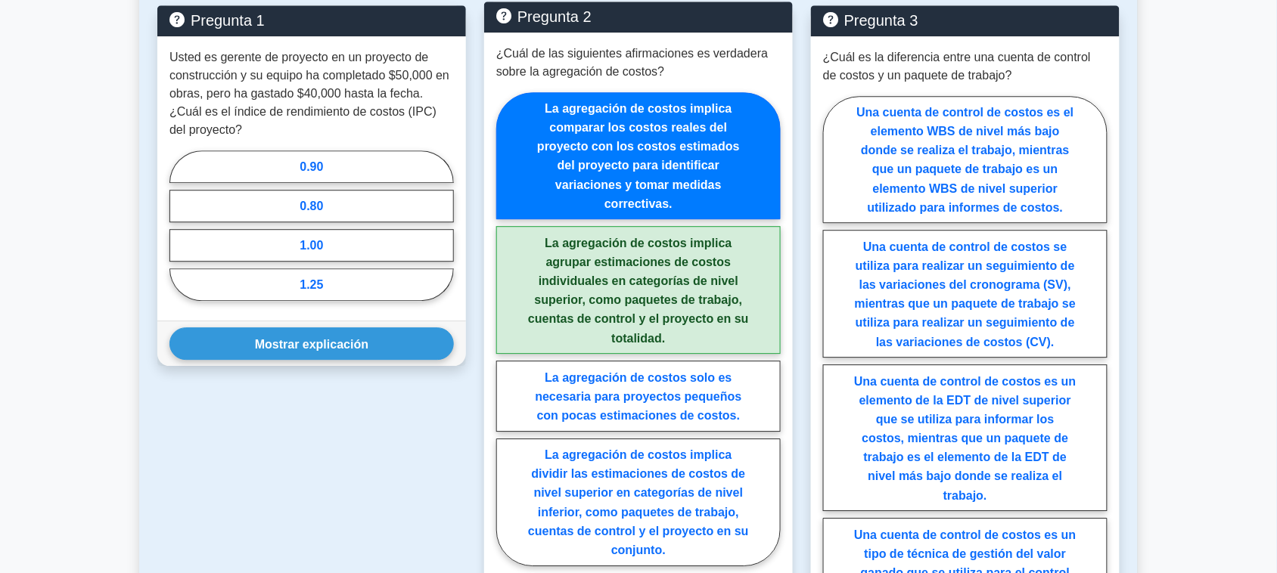
click at [622, 157] on font "La agregación de costos implica comparar los costos reales del proyecto con los…" at bounding box center [638, 156] width 203 height 108
click at [506, 328] on input "La agregación de costos implica comparar los costos reales del proyecto con los…" at bounding box center [501, 333] width 10 height 10
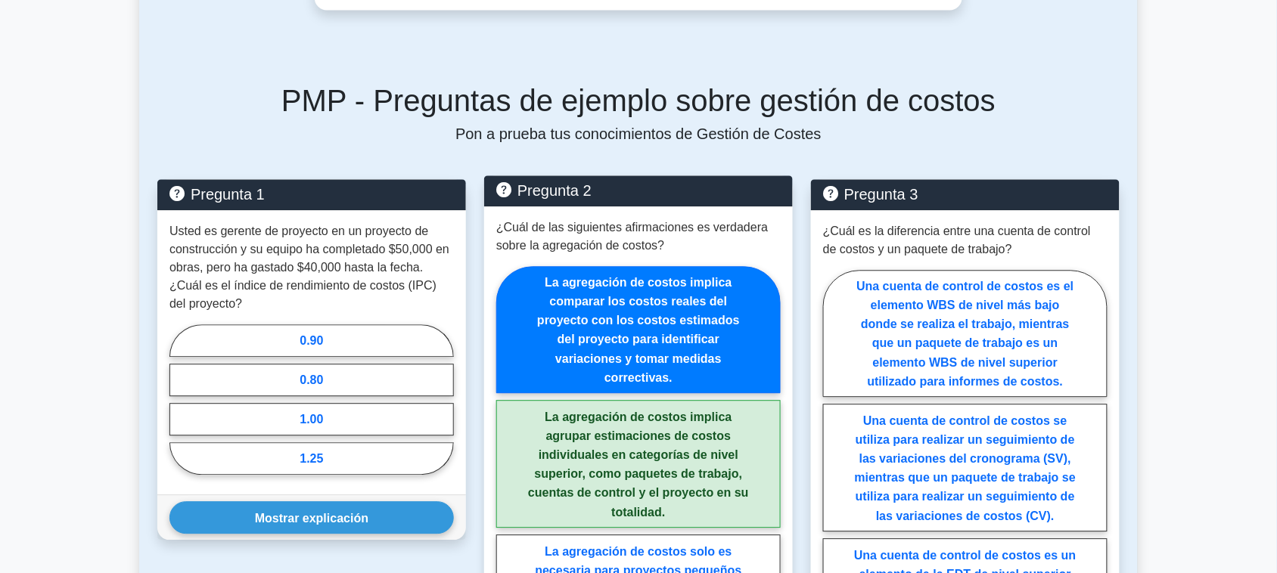
scroll to position [958, 0]
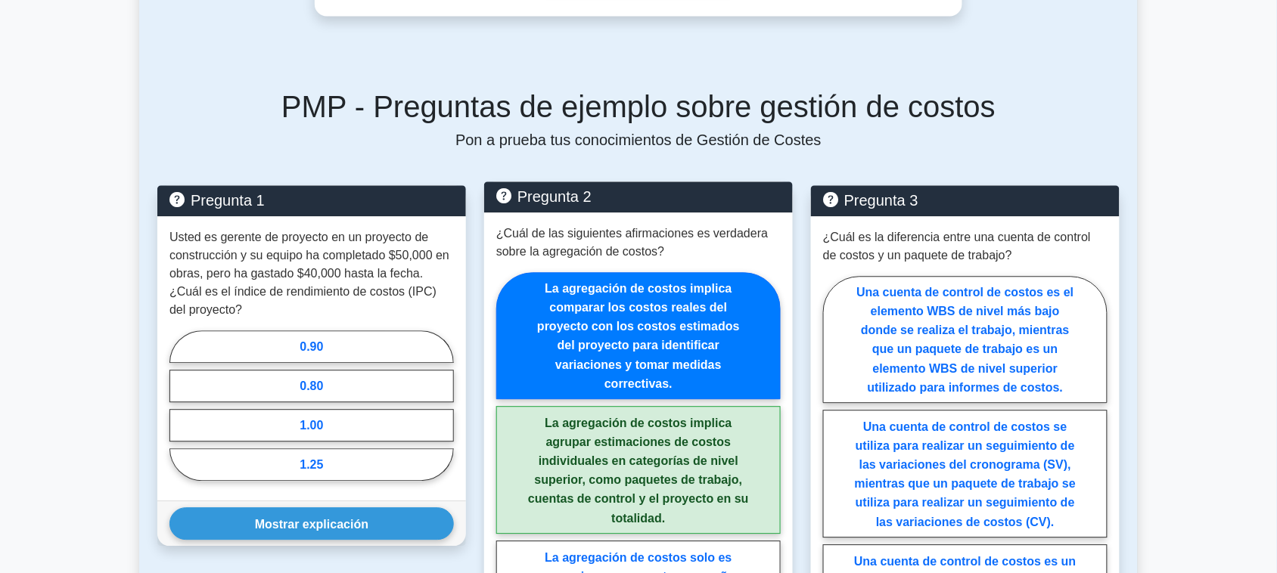
click at [615, 227] on font "¿Cuál de las siguientes afirmaciones es verdadera sobre la agregación de costos?" at bounding box center [632, 242] width 272 height 31
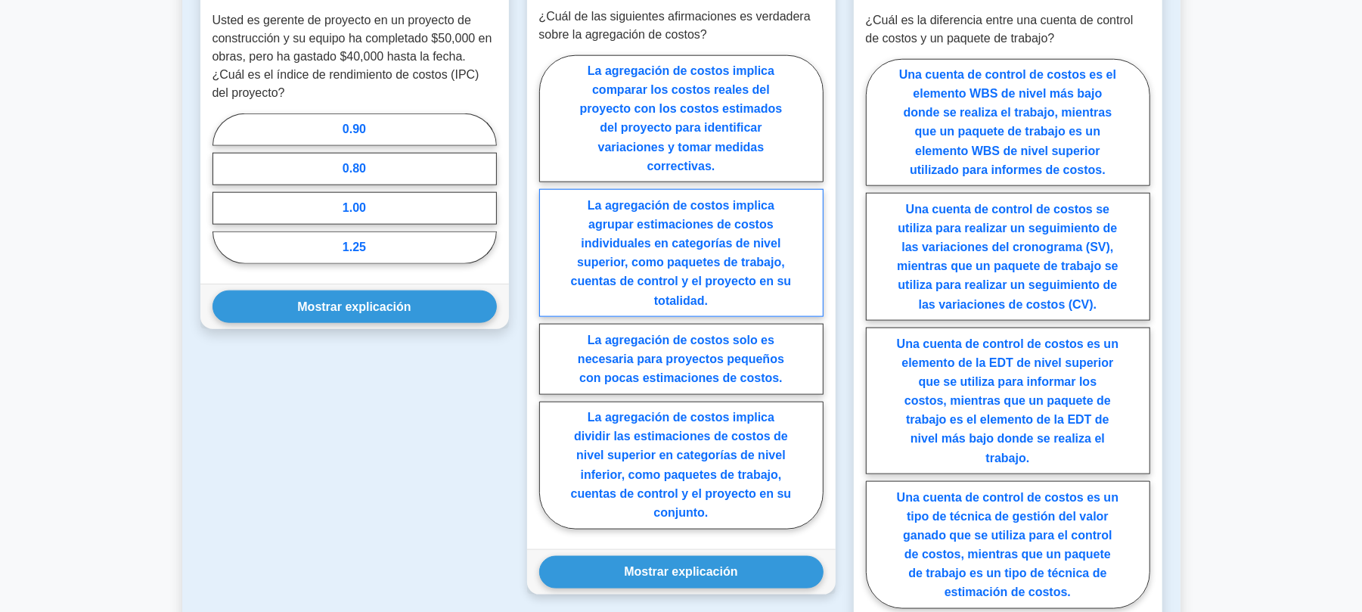
scroll to position [1129, 0]
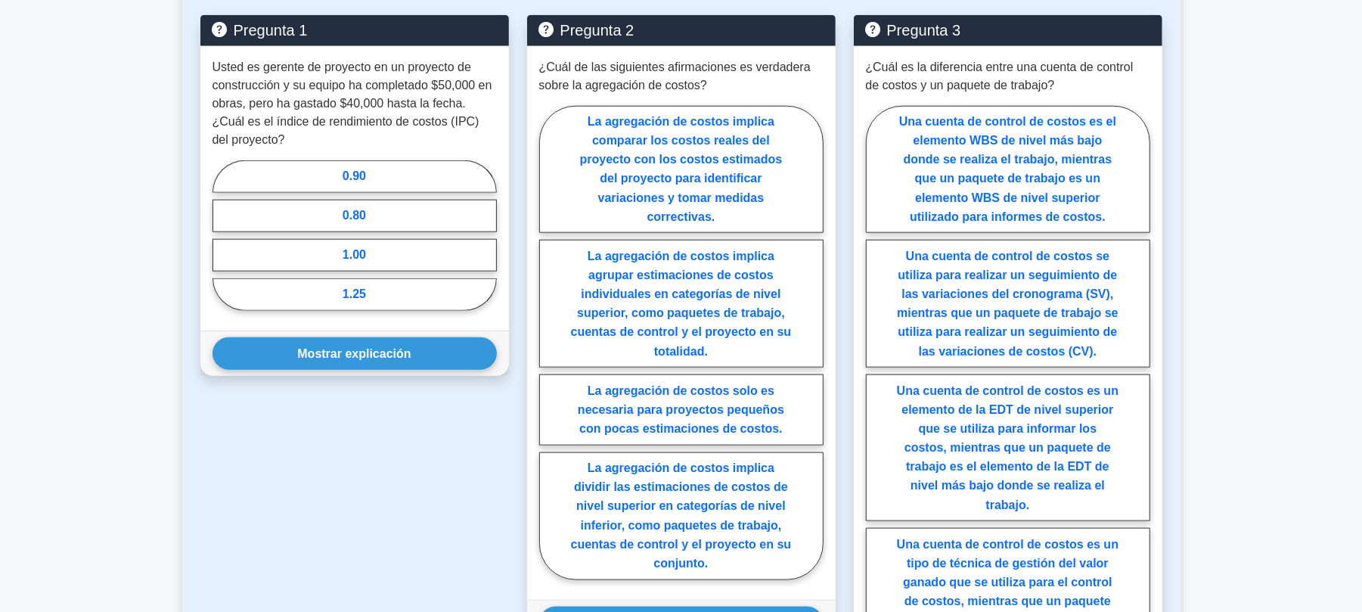
click at [452, 505] on div "Pregunta 1 Usted es gerente de proyecto en un proyecto de construcción y su equ…" at bounding box center [354, 377] width 327 height 725
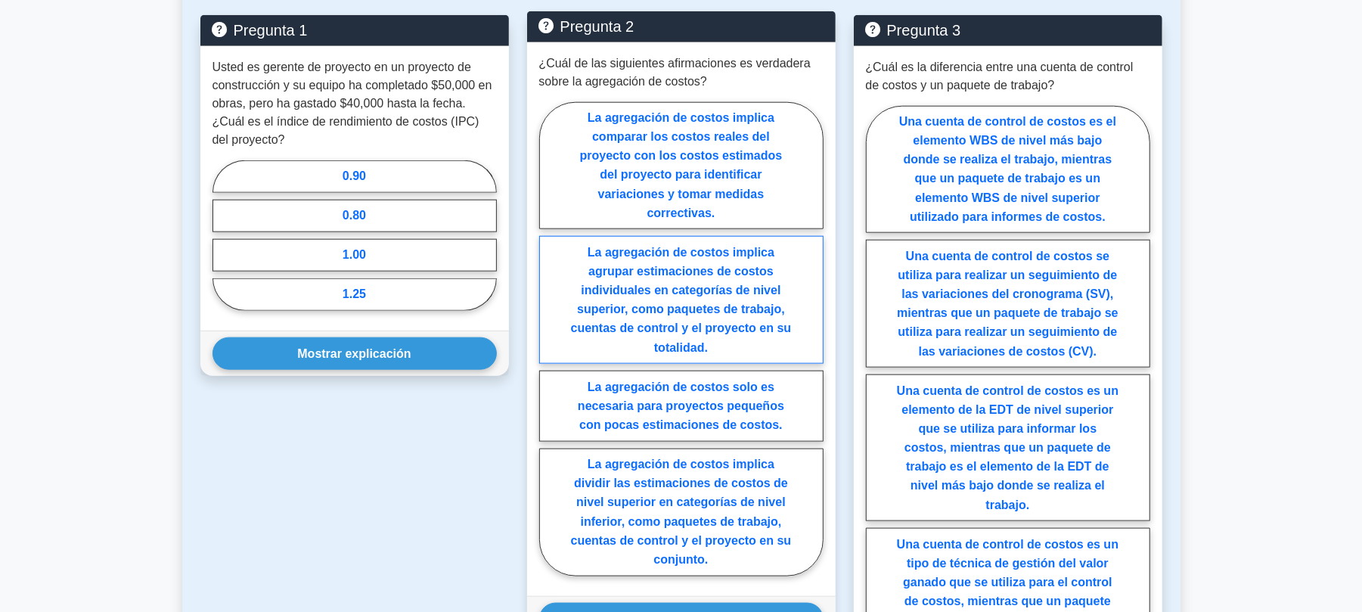
click at [696, 266] on font "La agregación de costos implica agrupar estimaciones de costos individuales en …" at bounding box center [681, 301] width 221 height 108
click at [549, 338] on input "La agregación de costos implica agrupar estimaciones de costos individuales en …" at bounding box center [544, 343] width 10 height 10
radio input "true"
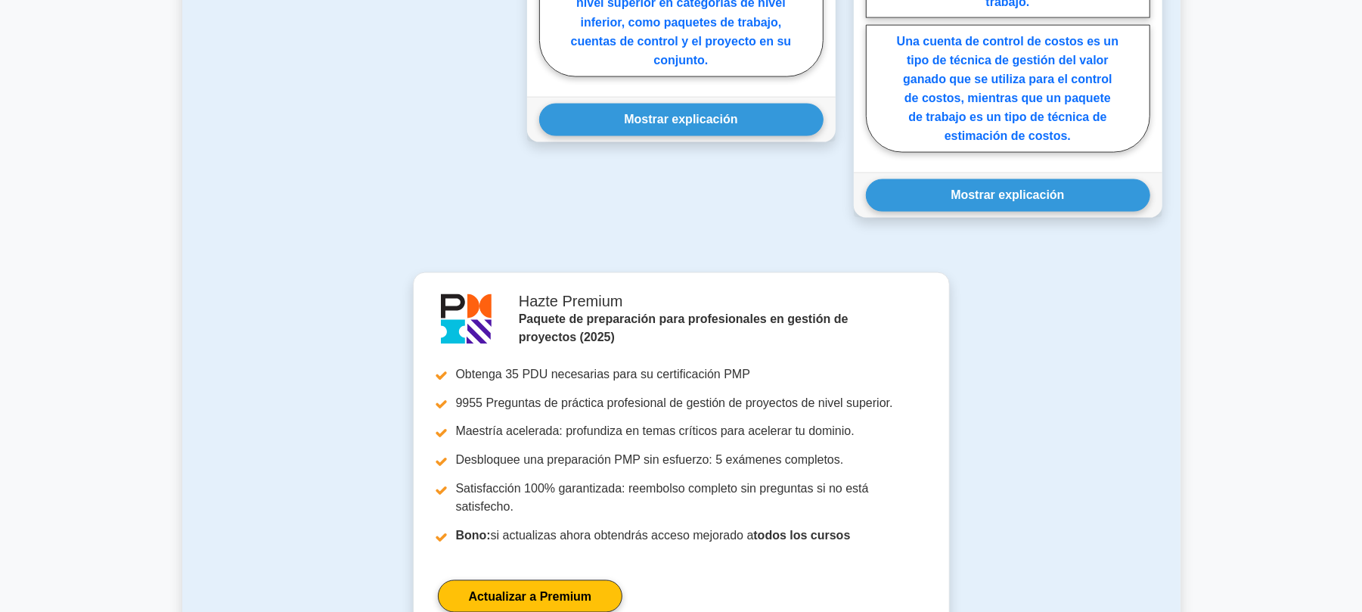
scroll to position [1632, 0]
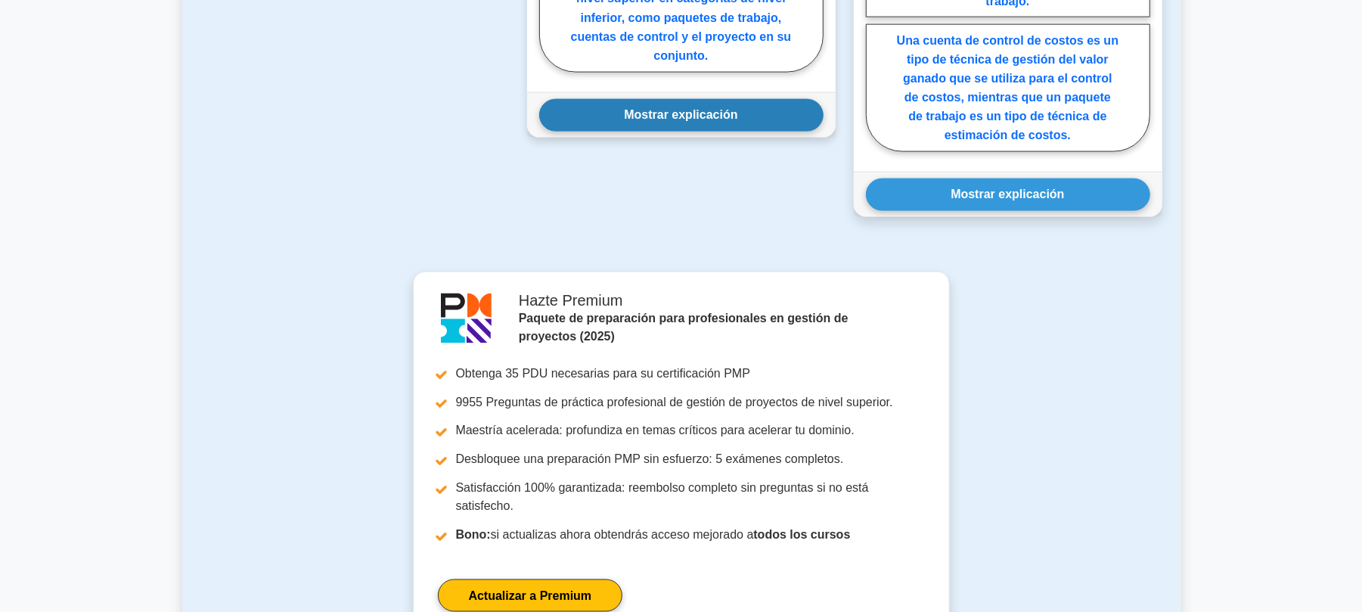
click at [700, 128] on div "Mostrar explicación Respuesta correcta: La agregación de costos implica agrupar…" at bounding box center [681, 114] width 309 height 45
click at [710, 121] on button "Mostrar explicación" at bounding box center [681, 115] width 284 height 33
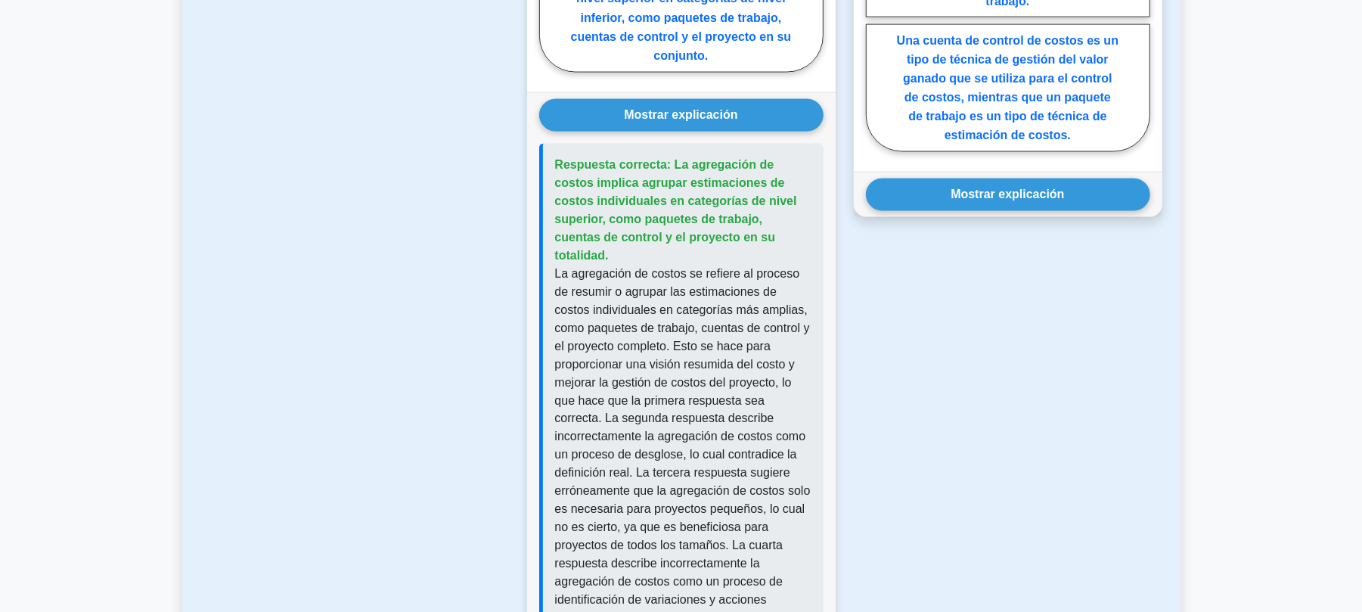
click at [676, 164] on font "Respuesta correcta: La agregación de costos implica agrupar estimaciones de cos…" at bounding box center [676, 210] width 242 height 104
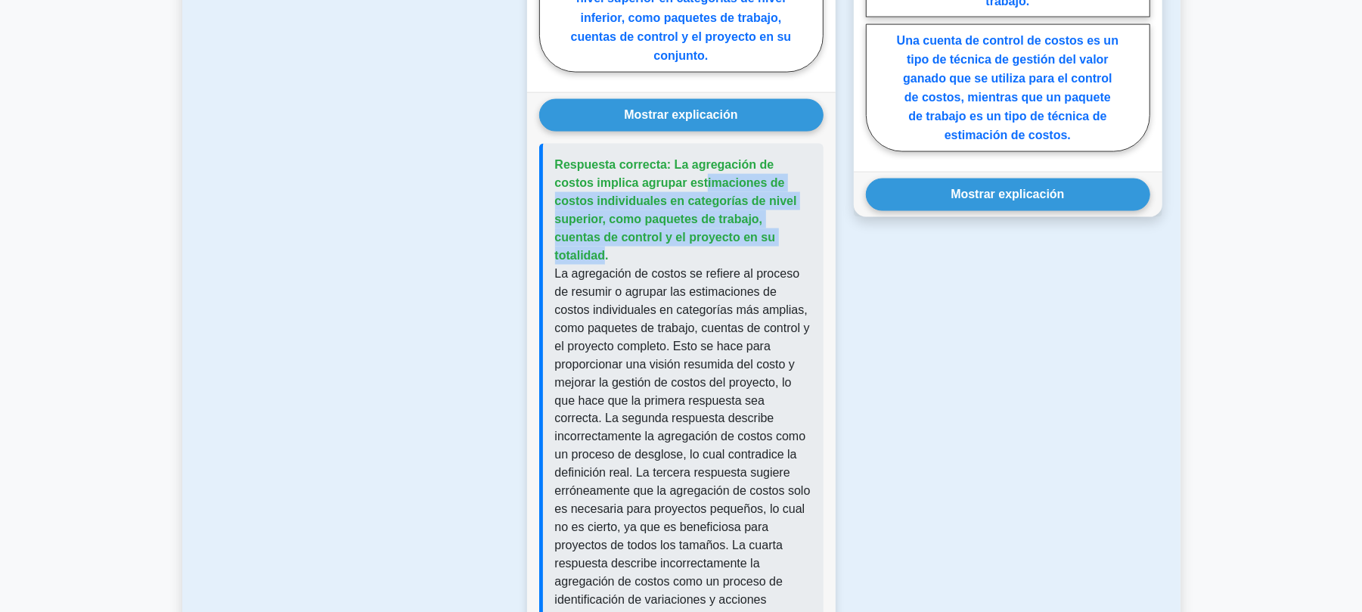
drag, startPoint x: 678, startPoint y: 164, endPoint x: 751, endPoint y: 210, distance: 86.3
click at [751, 210] on font "Respuesta correcta: La agregación de costos implica agrupar estimaciones de cos…" at bounding box center [676, 210] width 242 height 104
click at [669, 210] on font "Respuesta correcta: La agregación de costos implica agrupar estimaciones de cos…" at bounding box center [676, 210] width 242 height 104
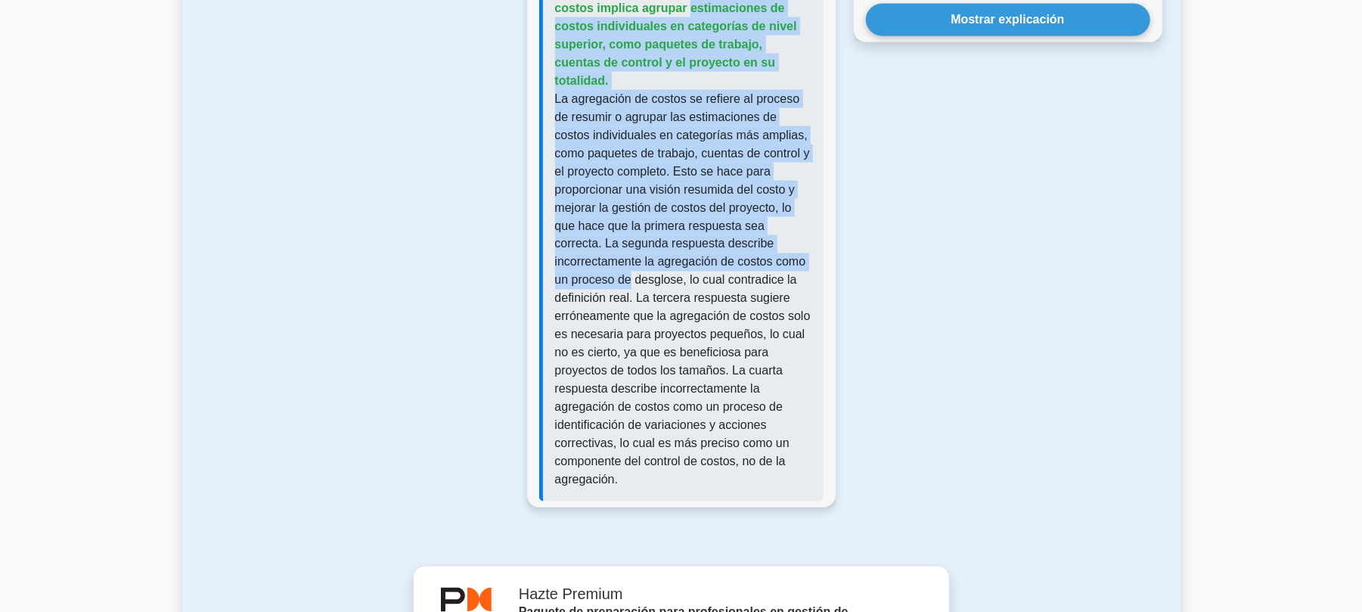
scroll to position [1834, 0]
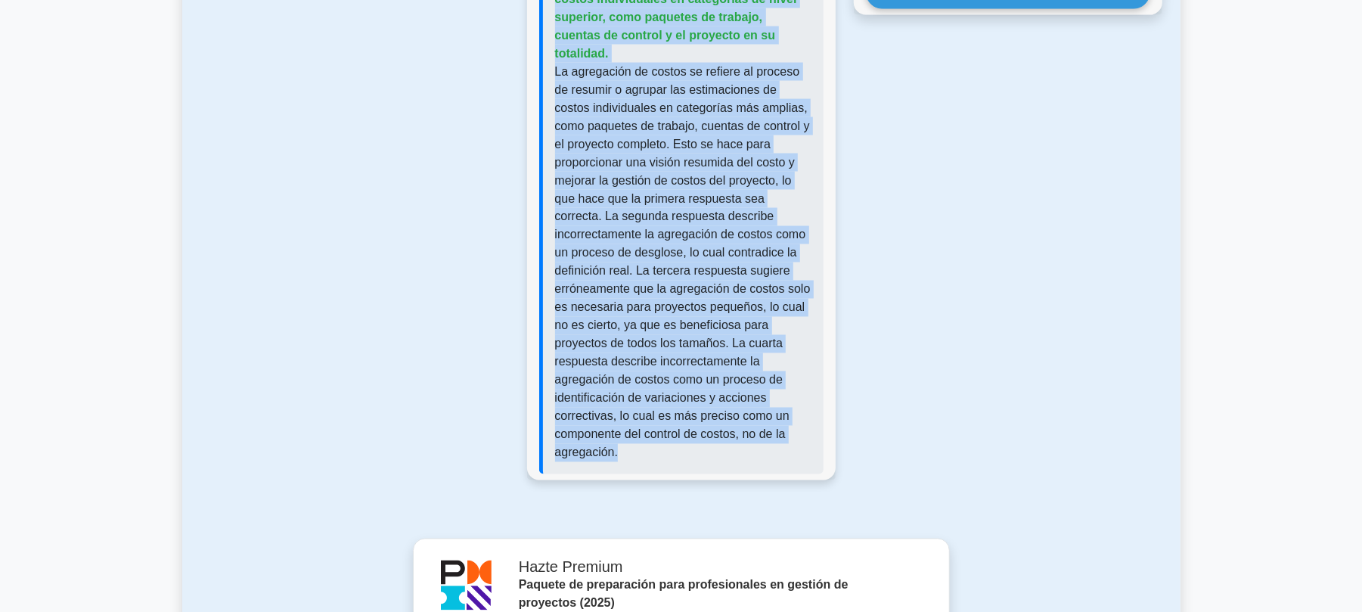
drag, startPoint x: 666, startPoint y: 164, endPoint x: 736, endPoint y: 415, distance: 260.8
click at [736, 415] on div "Respuesta correcta: La agregación de costos implica agrupar estimaciones de cos…" at bounding box center [681, 208] width 284 height 533
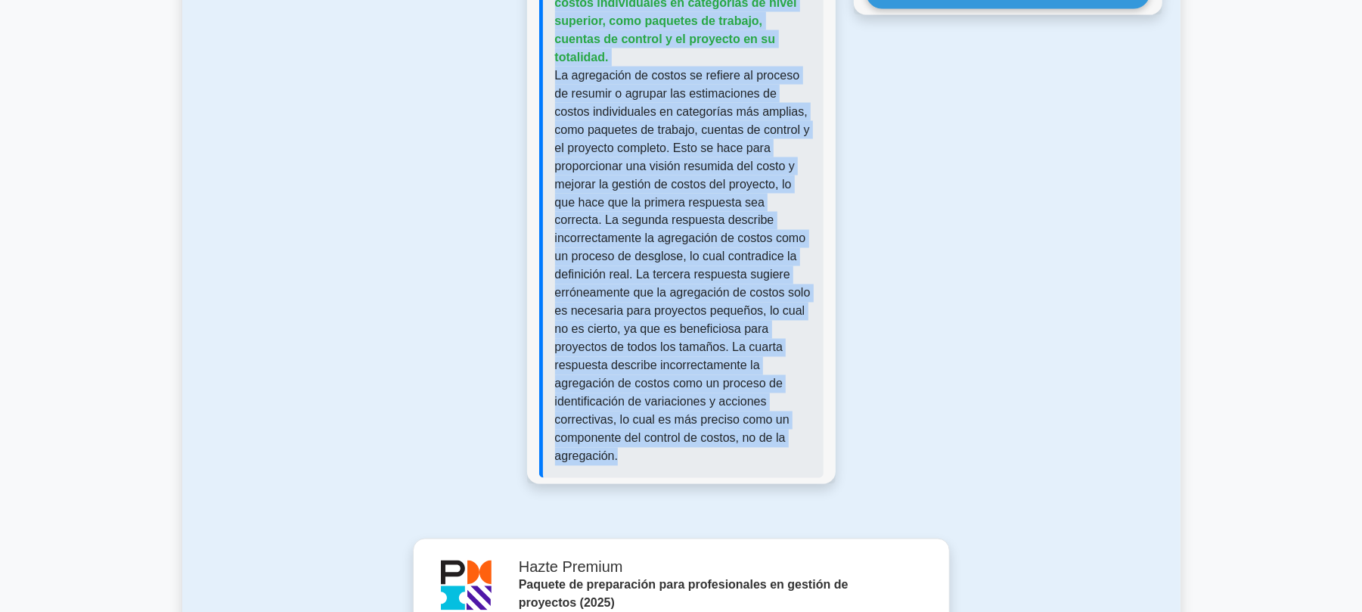
copy div "La agregación de costos implica agrupar estimaciones de costos individuales en …"
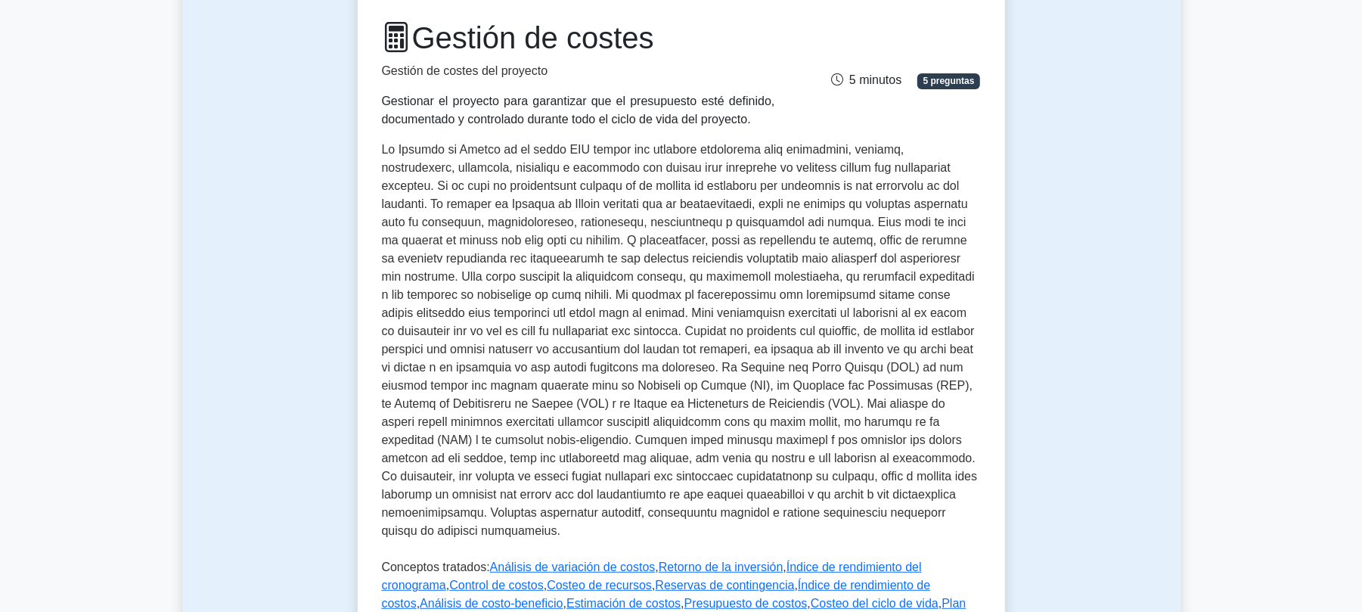
scroll to position [504, 0]
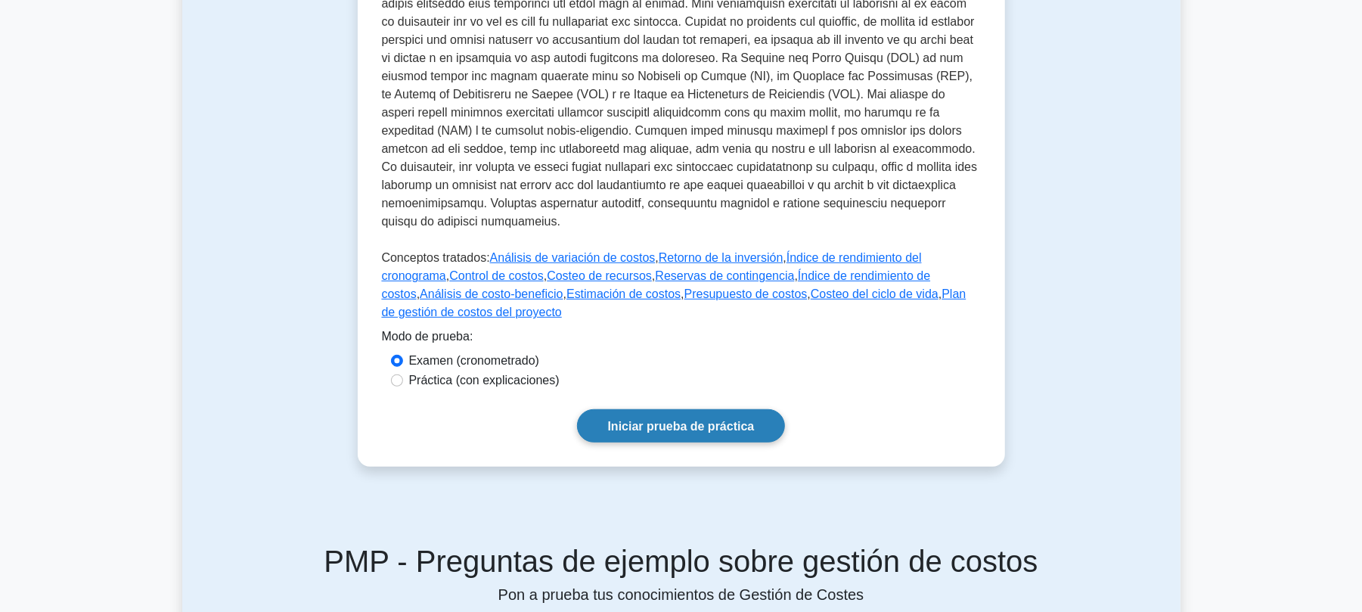
click at [682, 420] on font "Iniciar prueba de práctica" at bounding box center [681, 426] width 147 height 13
drag, startPoint x: 413, startPoint y: 359, endPoint x: 405, endPoint y: 364, distance: 9.2
click at [405, 371] on div "Práctica (con explicaciones)" at bounding box center [681, 380] width 581 height 18
click at [402, 374] on input "Práctica (con explicaciones)" at bounding box center [397, 380] width 12 height 12
radio input "true"
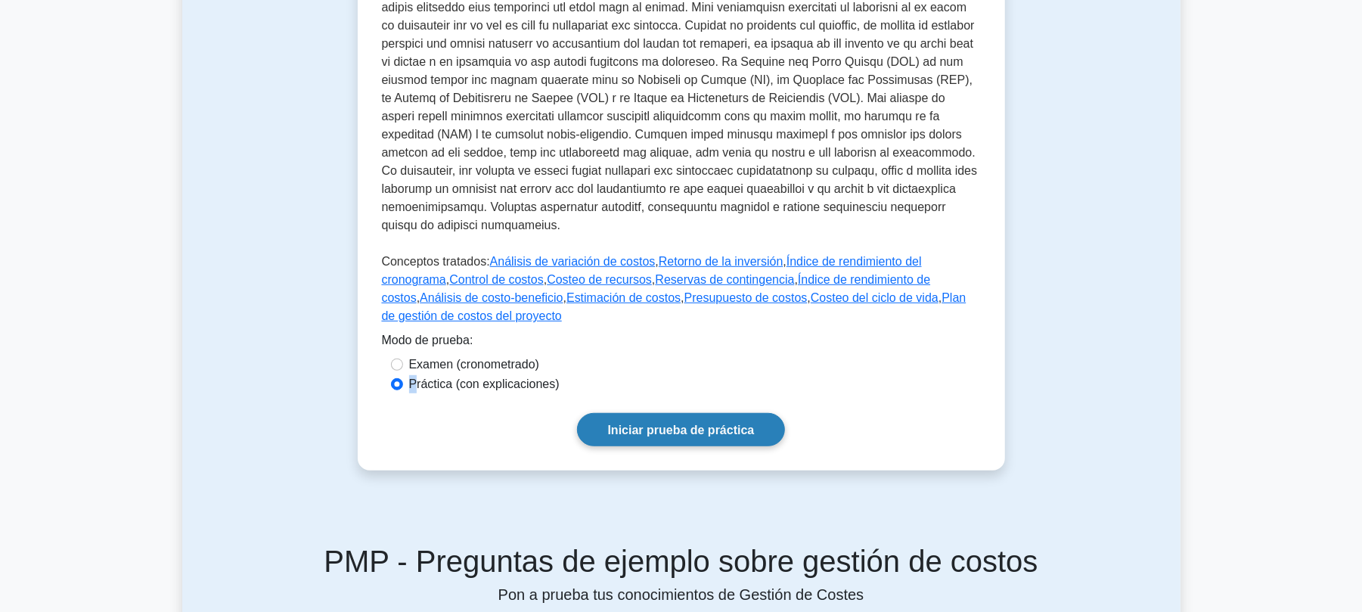
click at [721, 424] on font "Iniciar prueba de práctica" at bounding box center [681, 430] width 147 height 13
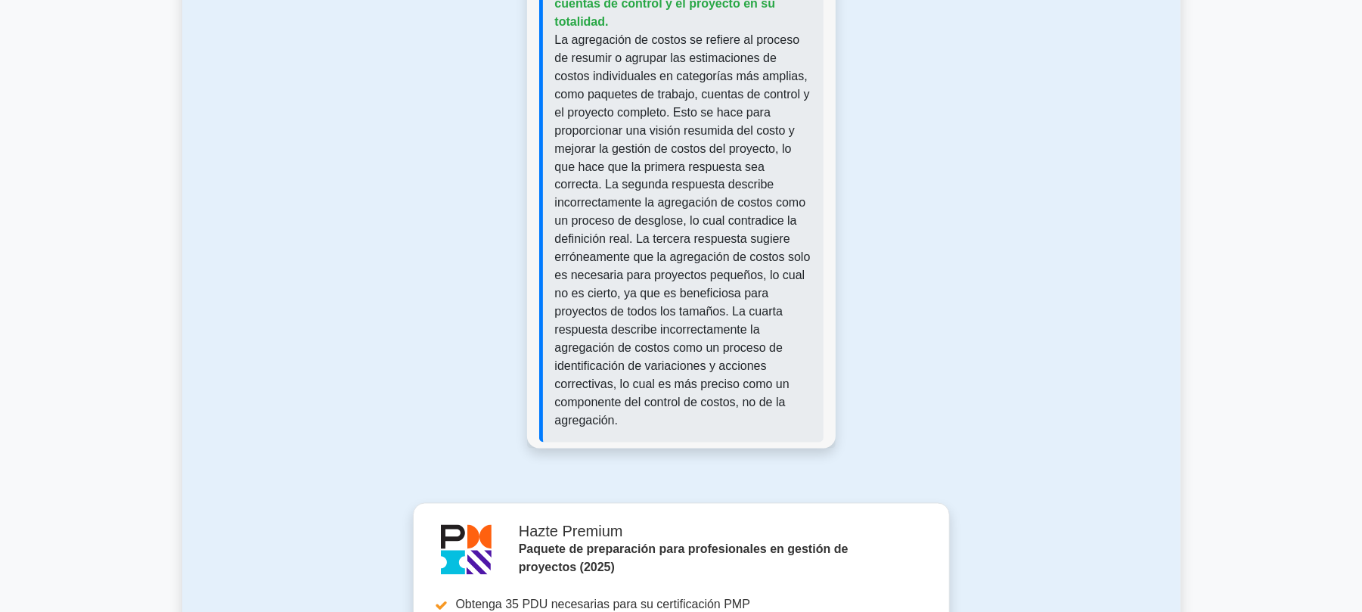
scroll to position [2374, 0]
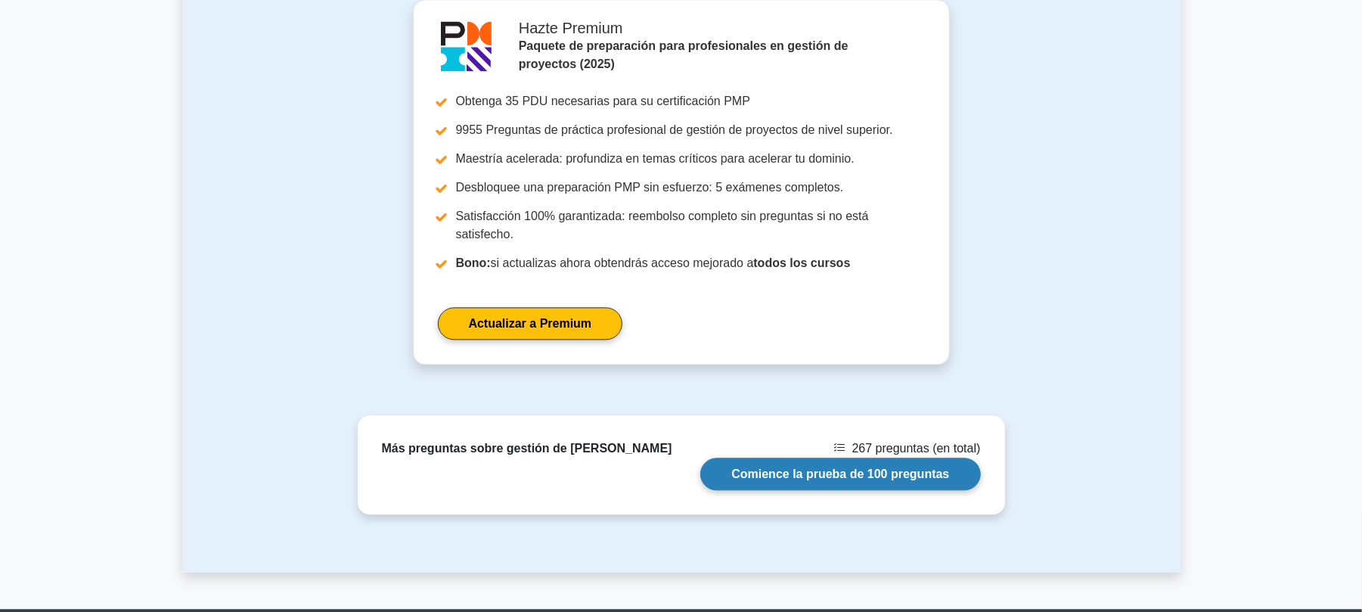
click at [811, 458] on link "Comience la prueba de 100 preguntas" at bounding box center [840, 474] width 280 height 33
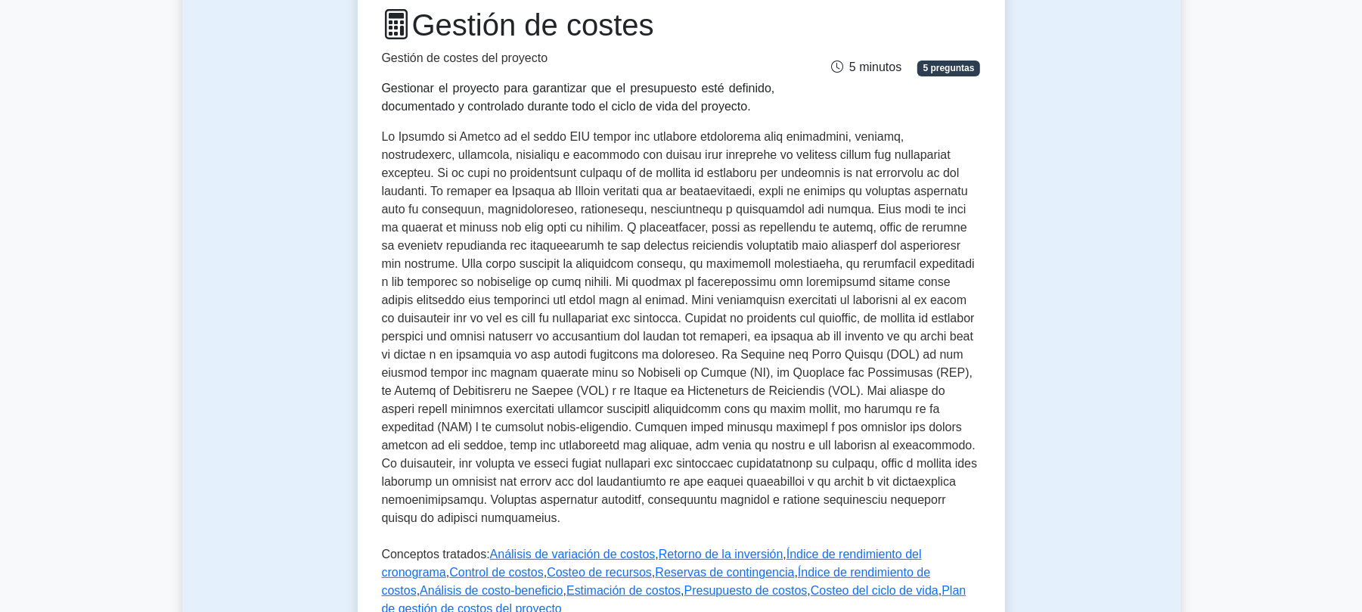
scroll to position [403, 0]
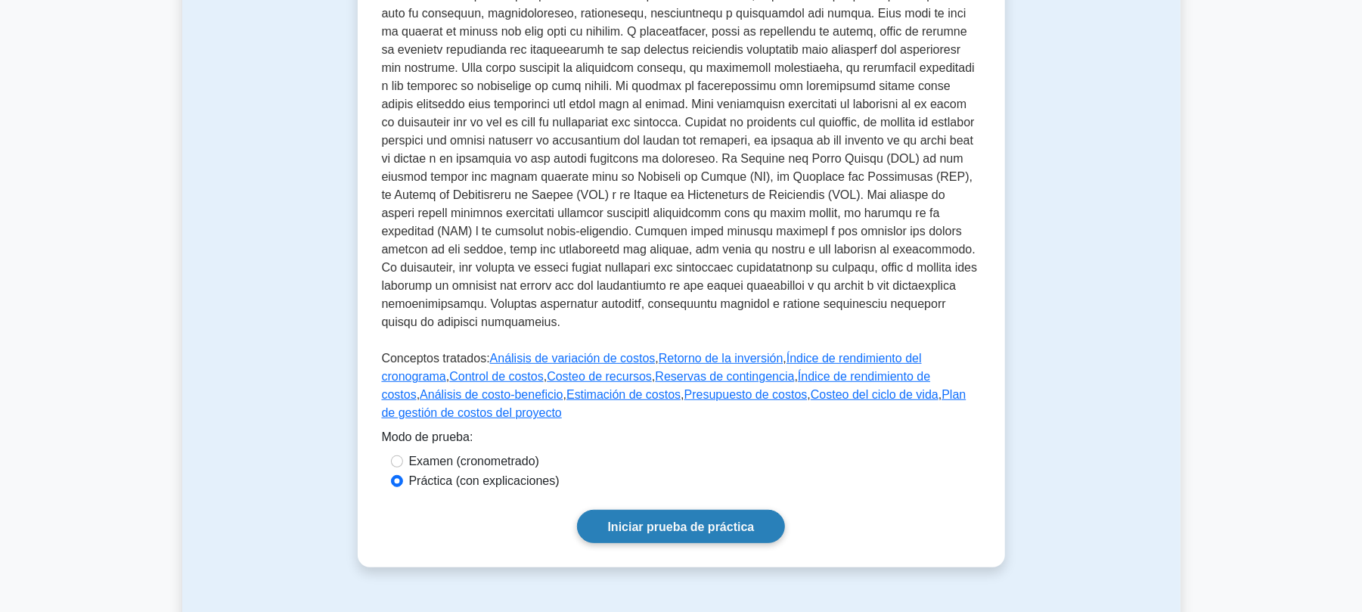
click at [398, 472] on div "Práctica (con explicaciones)" at bounding box center [681, 481] width 581 height 18
click at [405, 452] on div "Examen (cronometrado)" at bounding box center [681, 461] width 581 height 18
click at [400, 455] on input "Examen (cronometrado)" at bounding box center [397, 461] width 12 height 12
radio input "true"
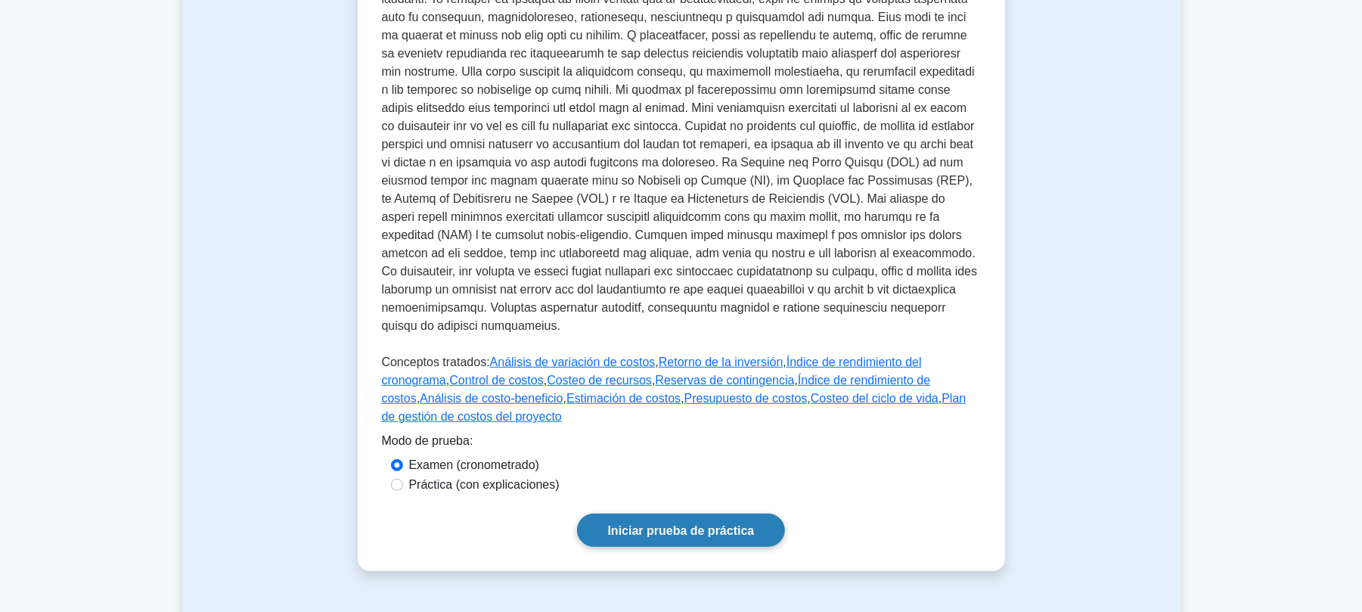
click at [652, 524] on font "Iniciar prueba de práctica" at bounding box center [681, 530] width 147 height 13
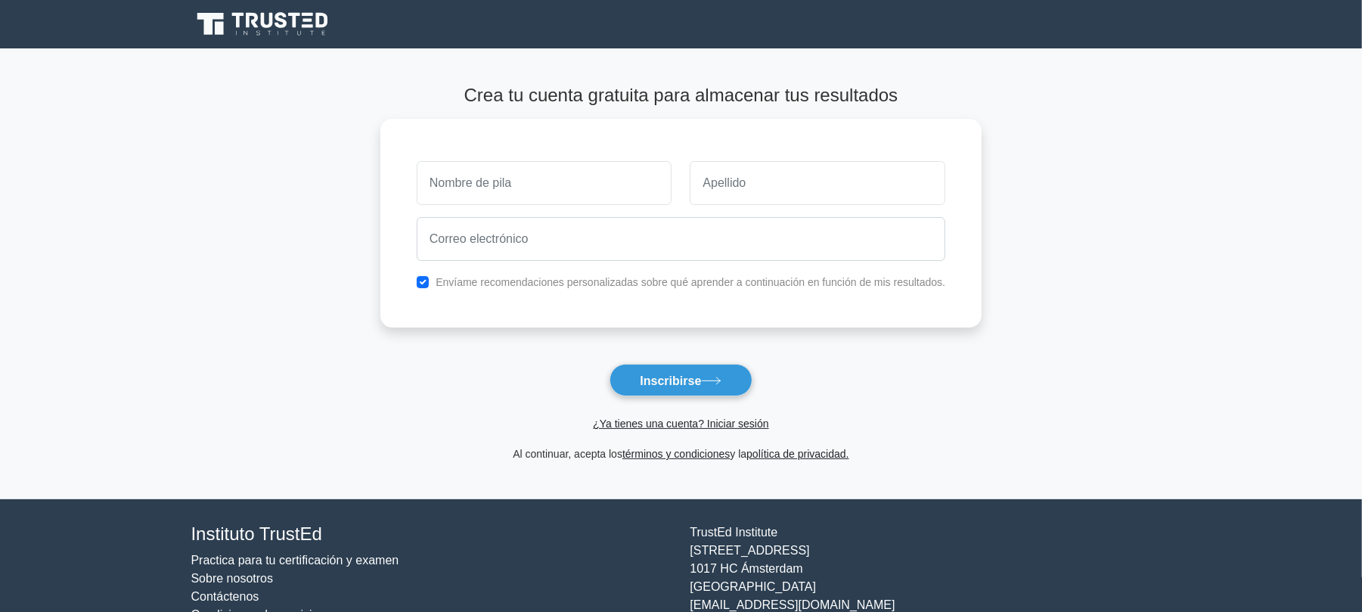
drag, startPoint x: 706, startPoint y: 416, endPoint x: 1123, endPoint y: 374, distance: 418.9
click at [1123, 374] on main "Crea tu cuenta gratuita para almacenar tus resultados Envíame recomendaciones p…" at bounding box center [681, 273] width 1362 height 451
